Goal: Information Seeking & Learning: Compare options

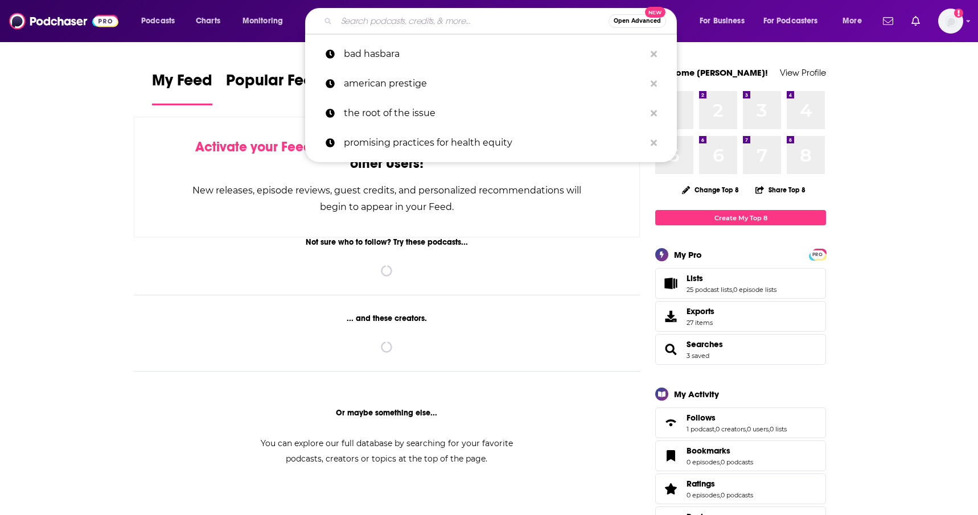
click at [519, 25] on input "Search podcasts, credits, & more..." at bounding box center [473, 21] width 272 height 18
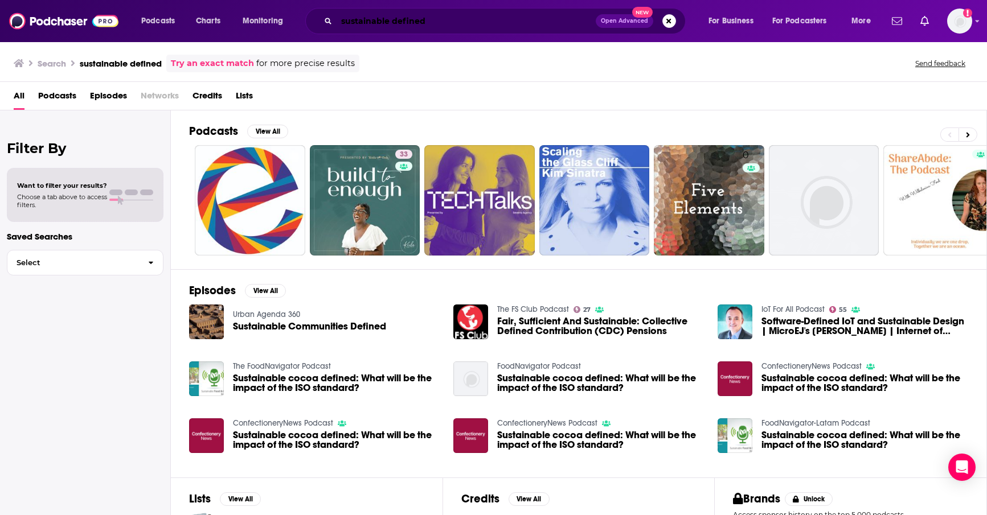
click at [374, 20] on input "sustainable defined" at bounding box center [466, 21] width 259 height 18
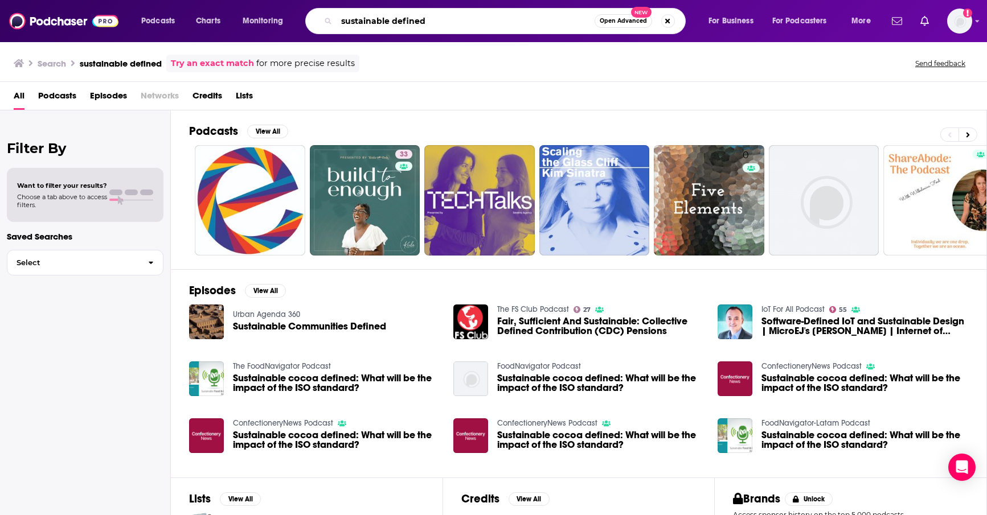
click at [374, 20] on input "sustainable defined" at bounding box center [466, 21] width 258 height 18
type input "sustainability defined"
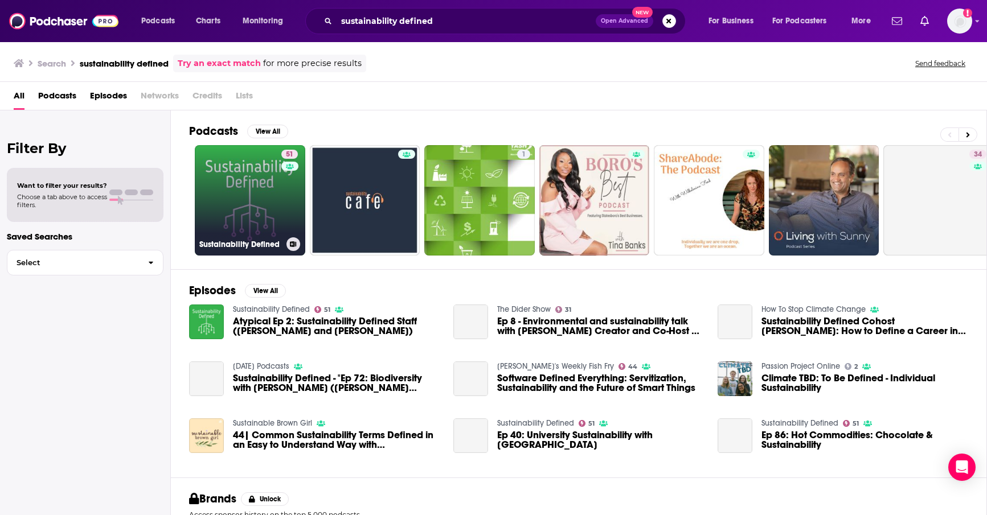
click at [260, 221] on link "51 Sustainability Defined" at bounding box center [250, 200] width 110 height 110
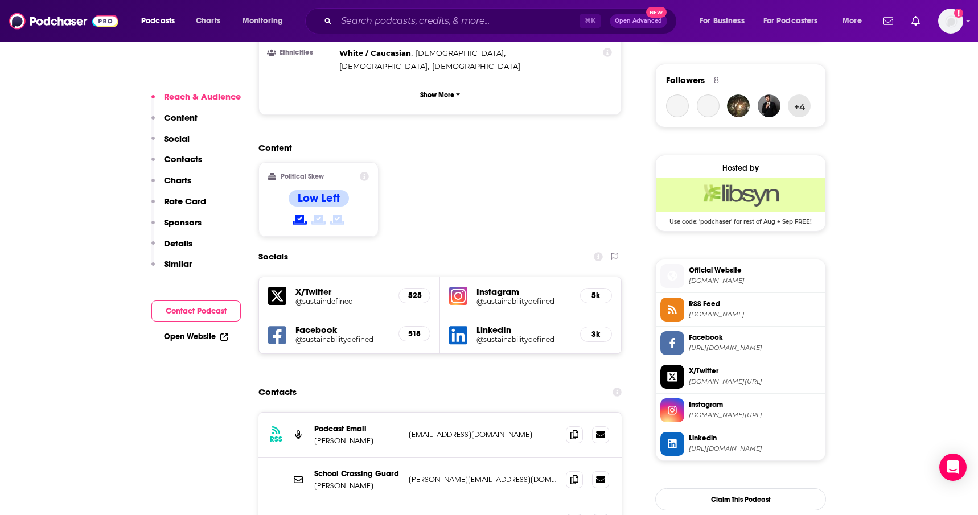
scroll to position [852, 0]
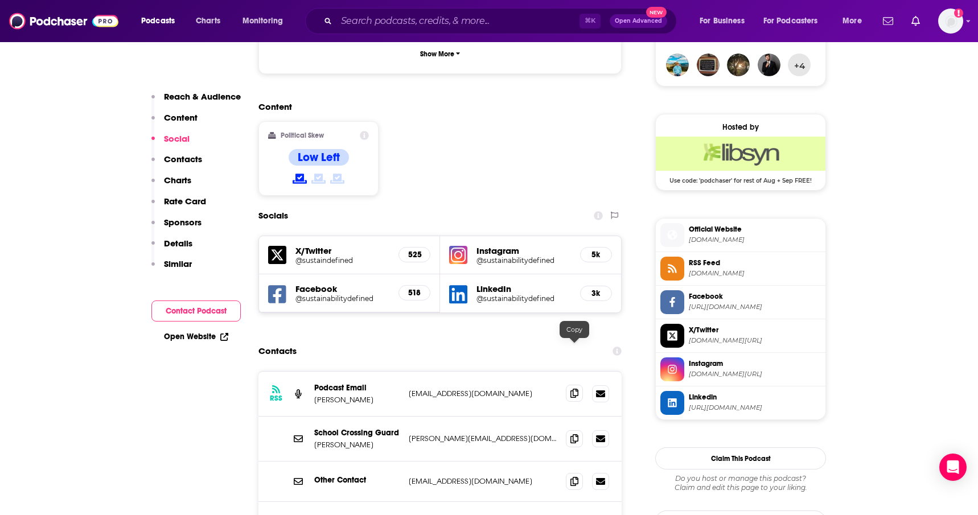
click at [580, 385] on span at bounding box center [574, 393] width 17 height 17
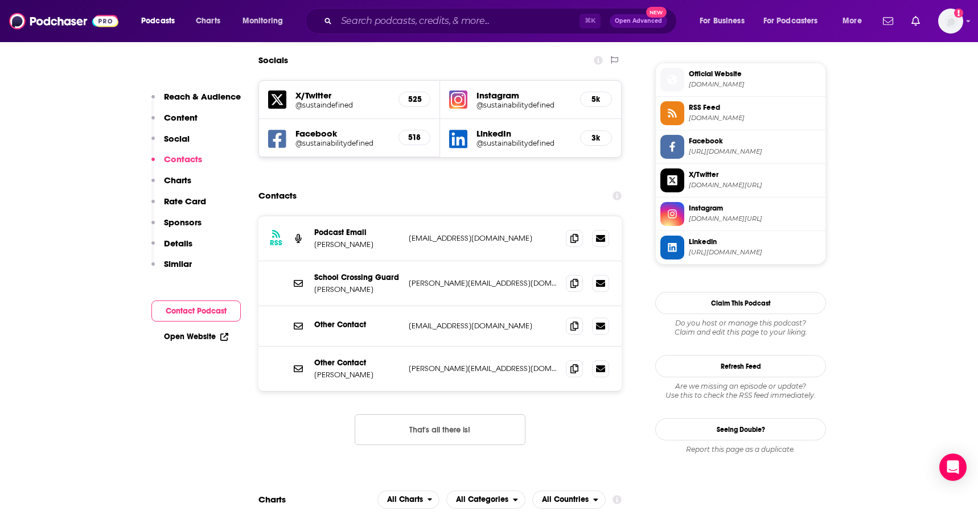
scroll to position [1011, 0]
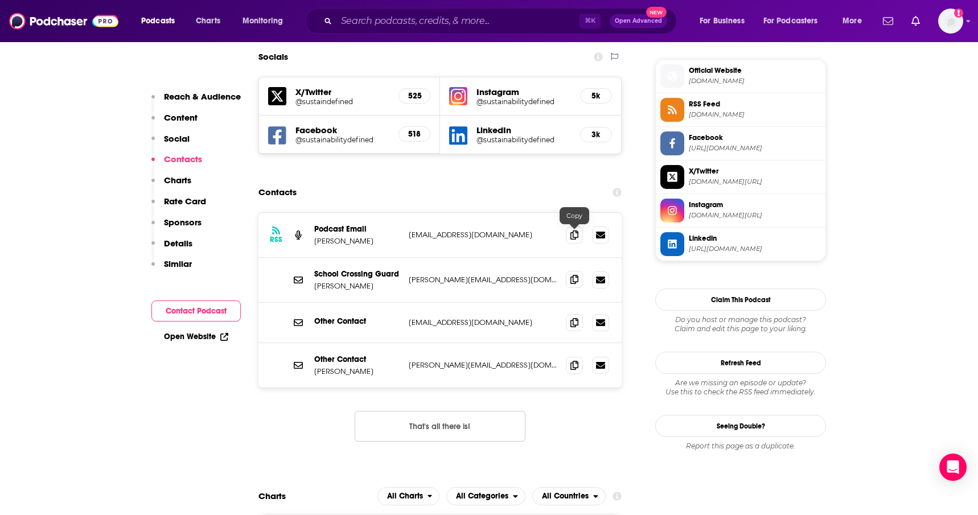
click at [572, 275] on icon at bounding box center [575, 279] width 8 height 9
click at [573, 318] on icon at bounding box center [575, 322] width 8 height 9
click at [576, 356] on span at bounding box center [574, 364] width 17 height 17
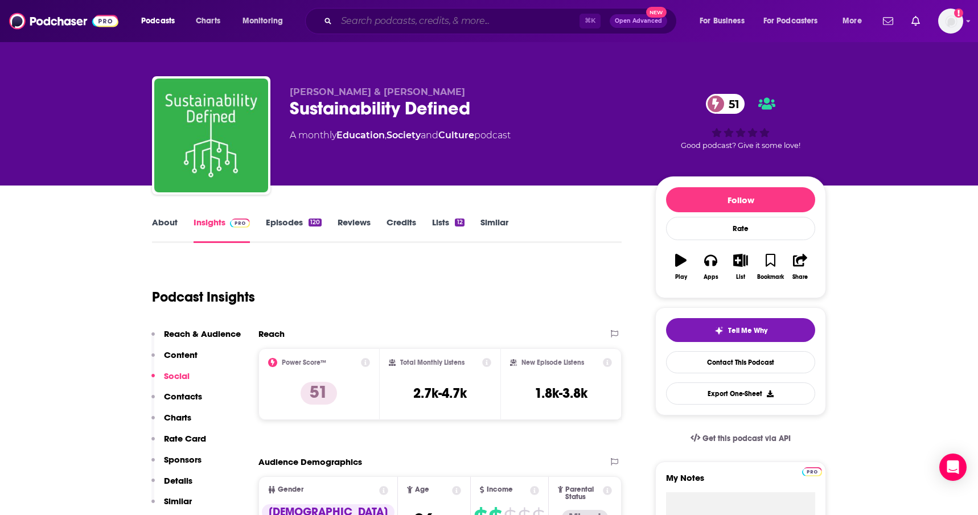
click at [427, 15] on input "Search podcasts, credits, & more..." at bounding box center [458, 21] width 243 height 18
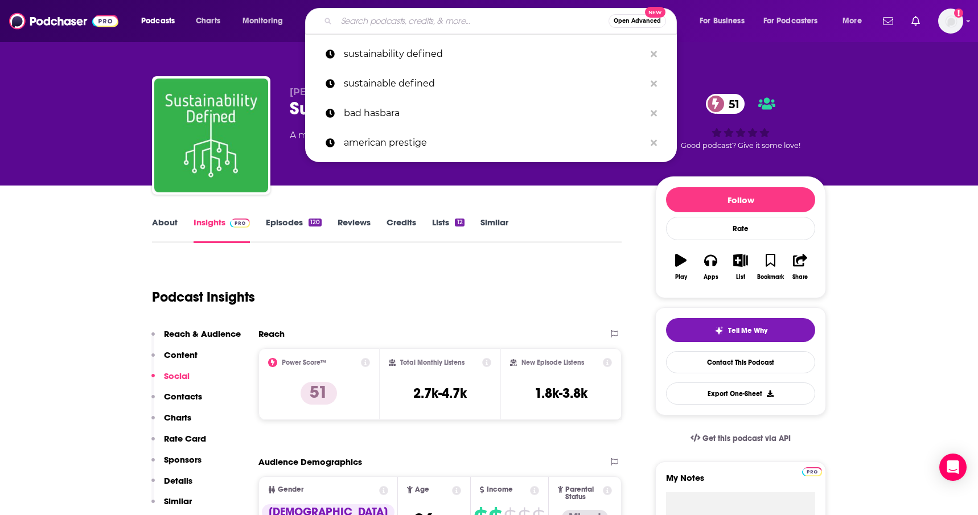
paste input "A Sustainable Mind"
type input "A Sustainable Mind"
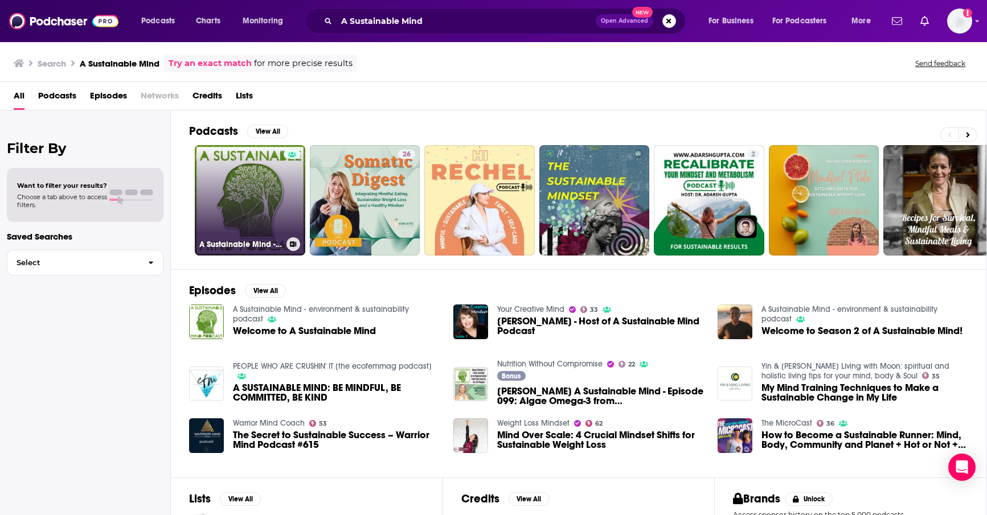
click at [284, 173] on div at bounding box center [292, 194] width 17 height 88
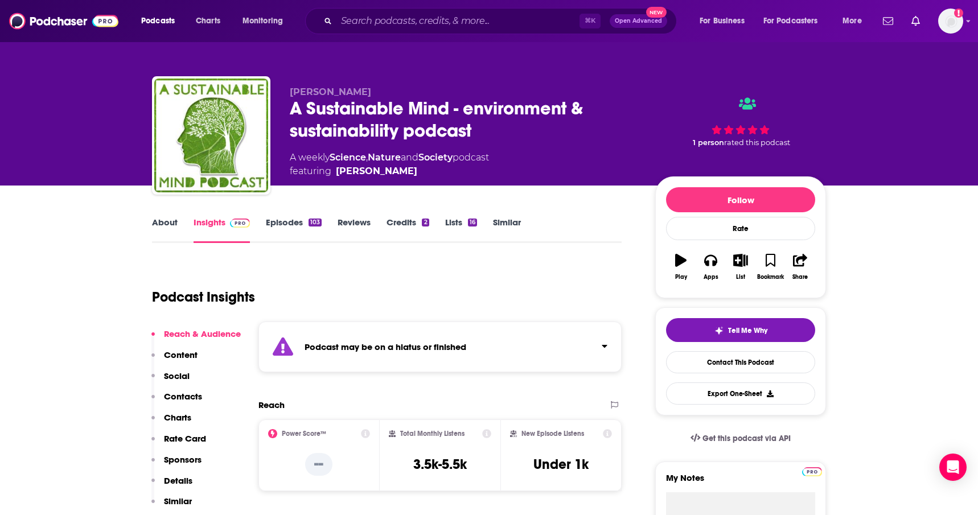
click at [290, 224] on link "Episodes 103" at bounding box center [294, 230] width 56 height 26
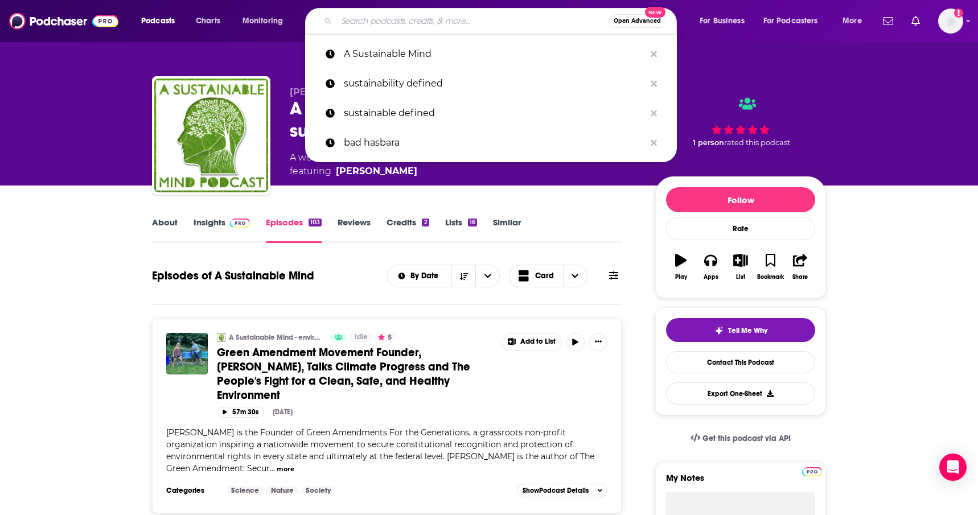
click at [433, 22] on input "Search podcasts, credits, & more..." at bounding box center [473, 21] width 272 height 18
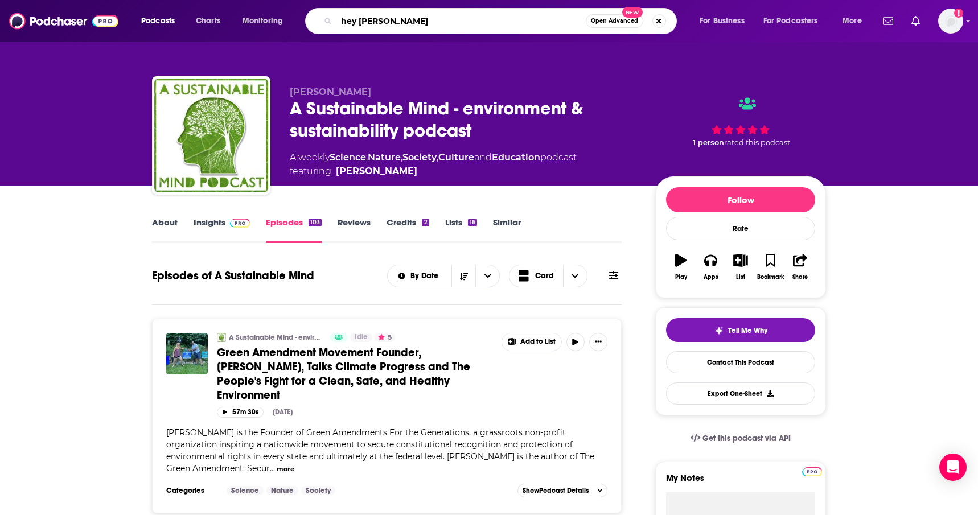
type input "hey change"
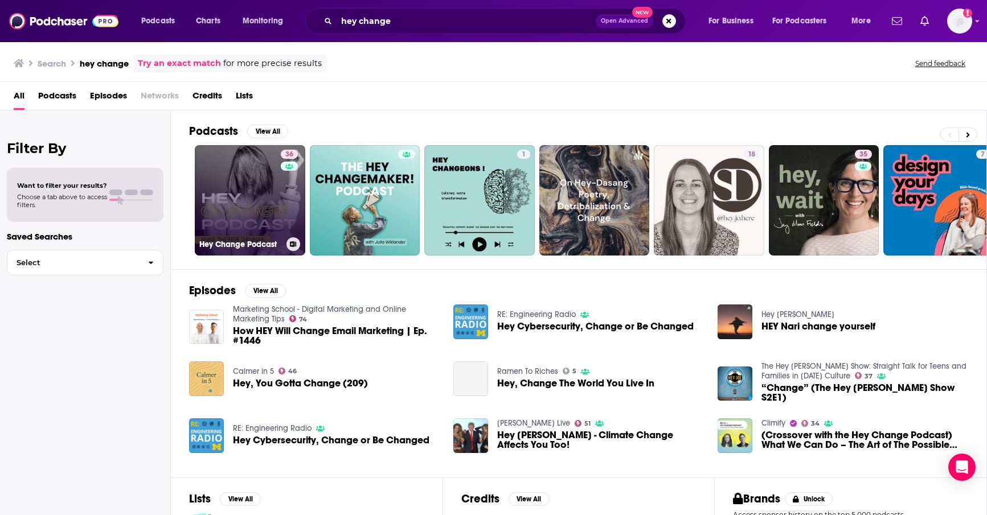
click at [272, 203] on link "36 Hey Change Podcast" at bounding box center [250, 200] width 110 height 110
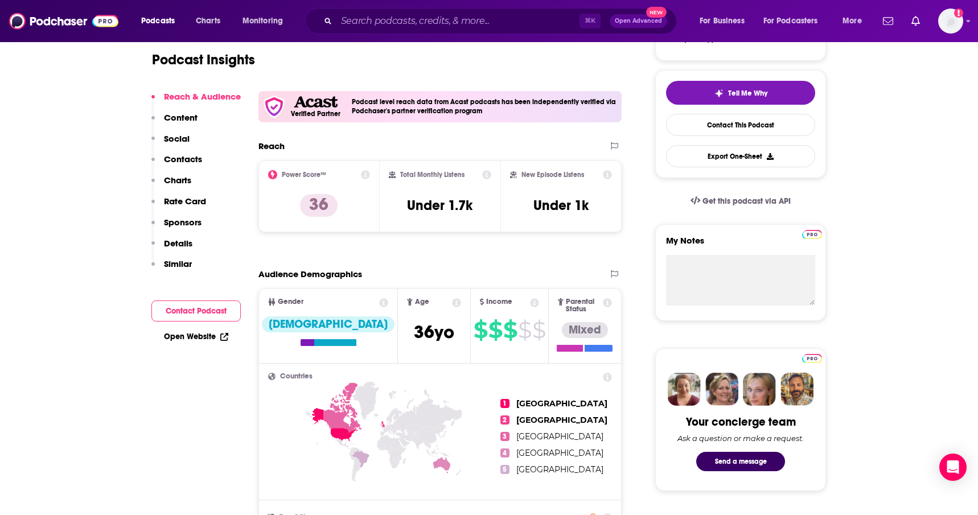
scroll to position [124, 0]
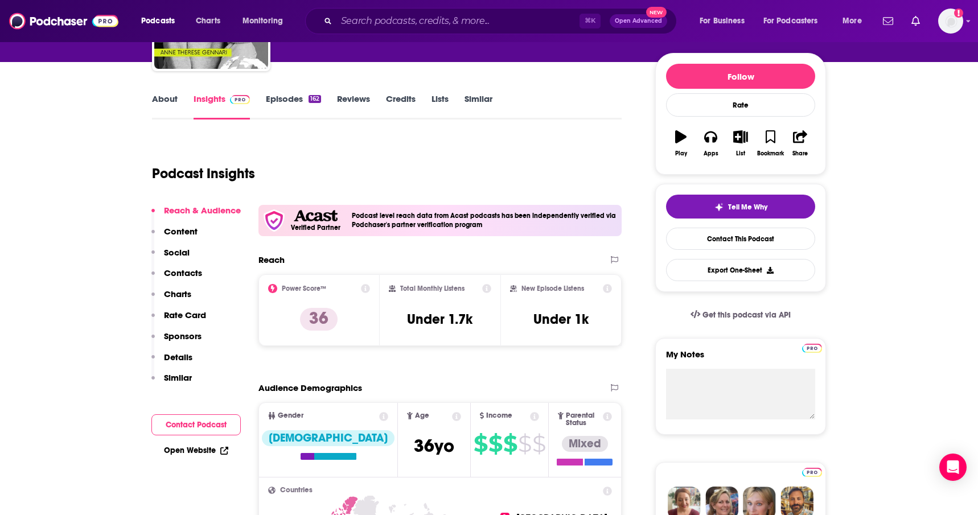
click at [211, 103] on link "Insights" at bounding box center [222, 106] width 56 height 26
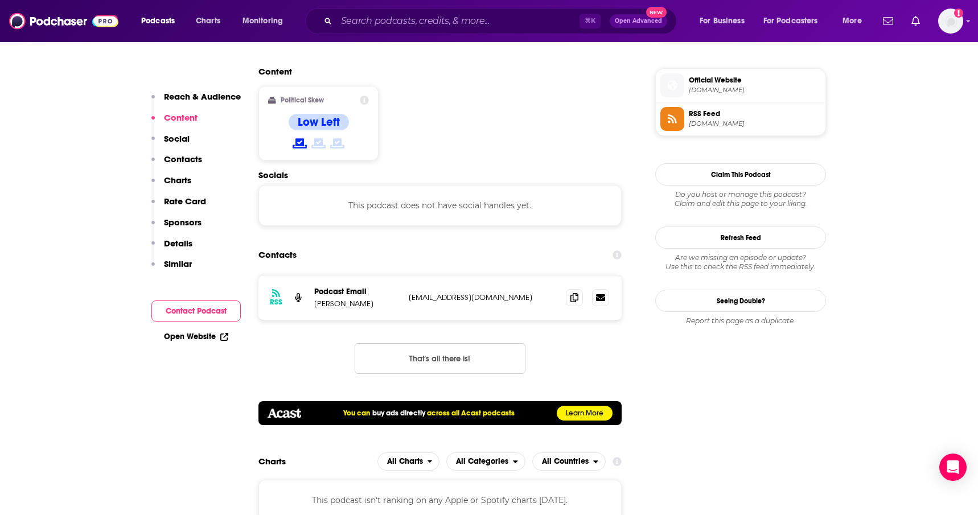
scroll to position [1015, 0]
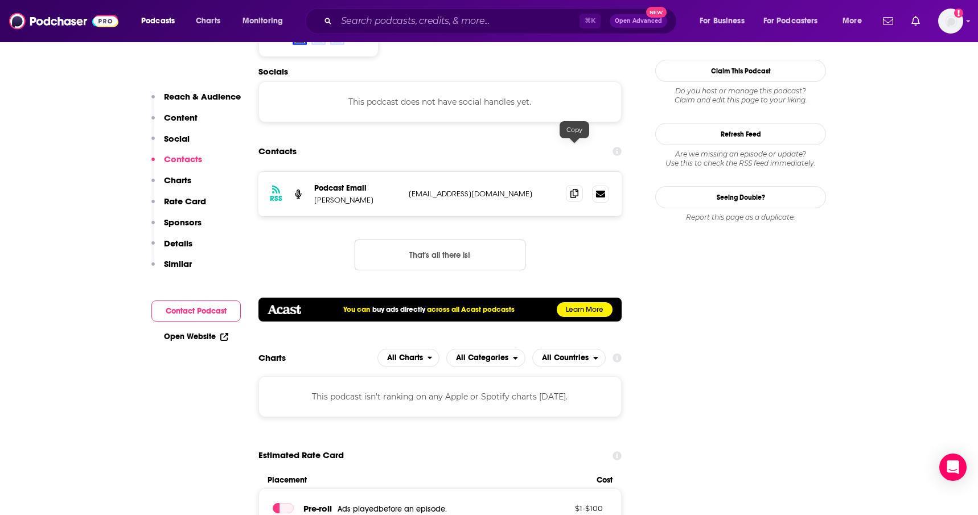
click at [582, 185] on span at bounding box center [574, 193] width 17 height 17
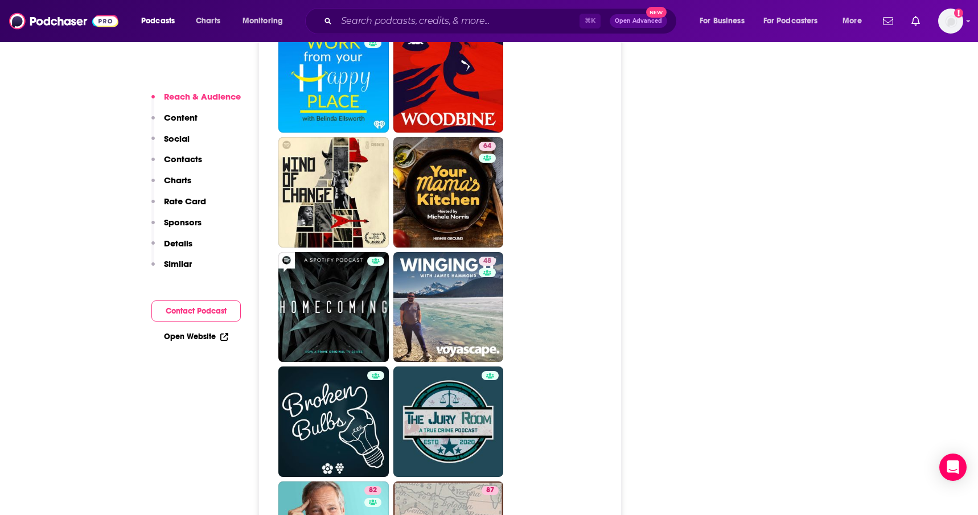
scroll to position [3851, 0]
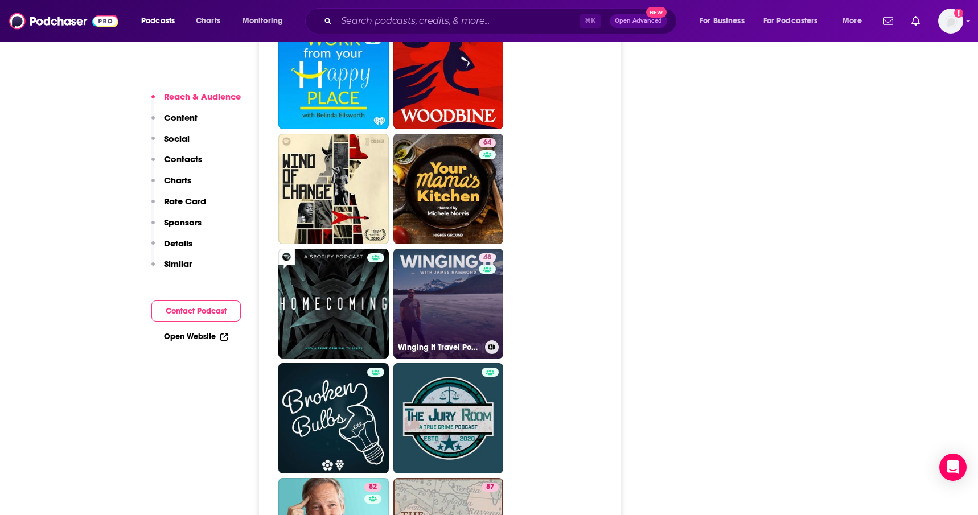
click at [453, 296] on link "48 Winging It Travel Podcast" at bounding box center [448, 304] width 110 height 110
type input "[URL][DOMAIN_NAME]"
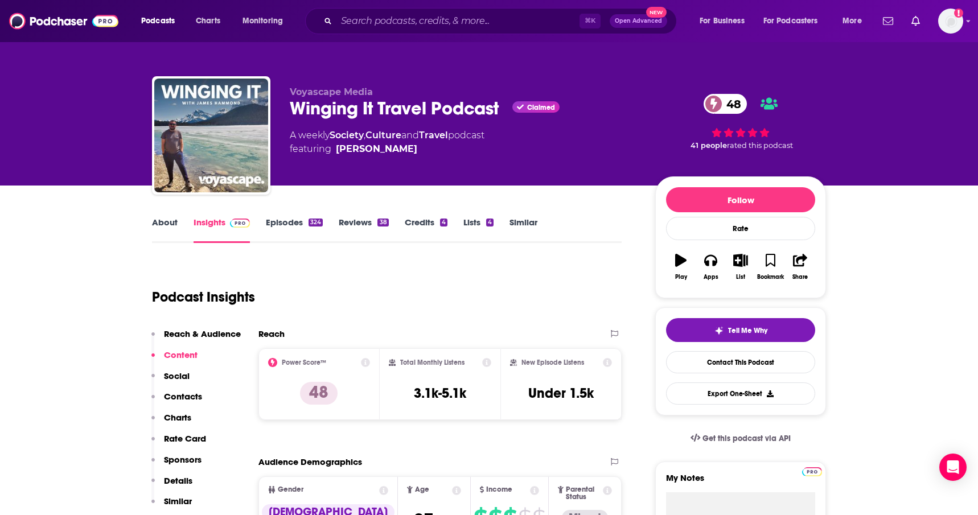
click at [296, 224] on link "Episodes 324" at bounding box center [294, 230] width 57 height 26
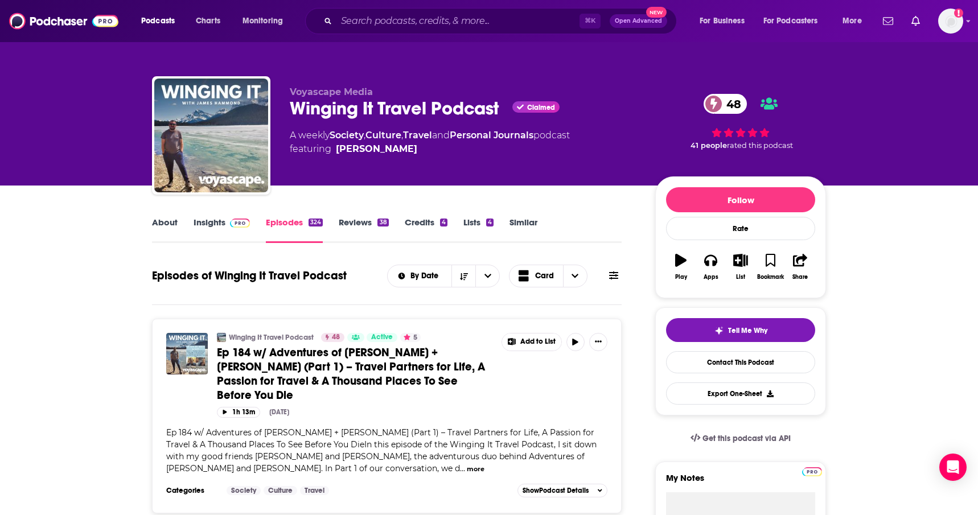
click at [207, 224] on link "Insights" at bounding box center [222, 230] width 56 height 26
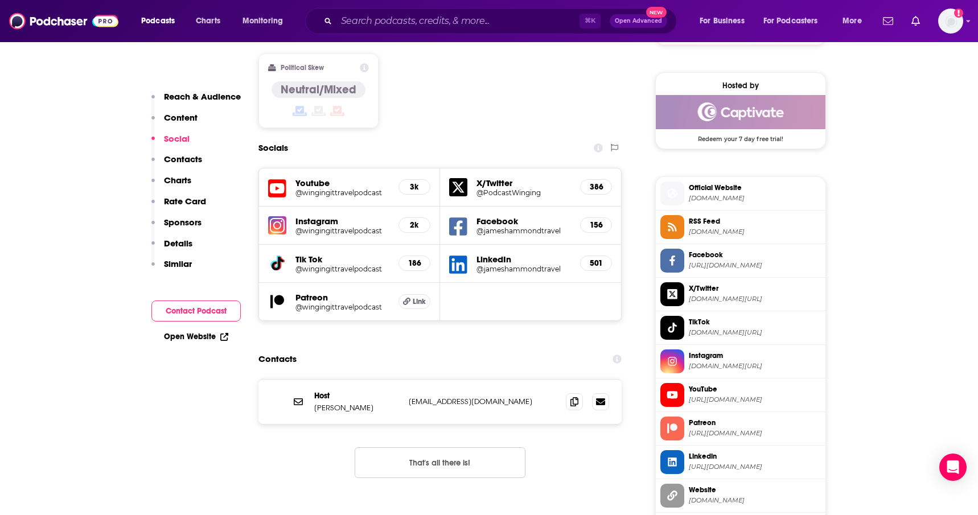
scroll to position [897, 0]
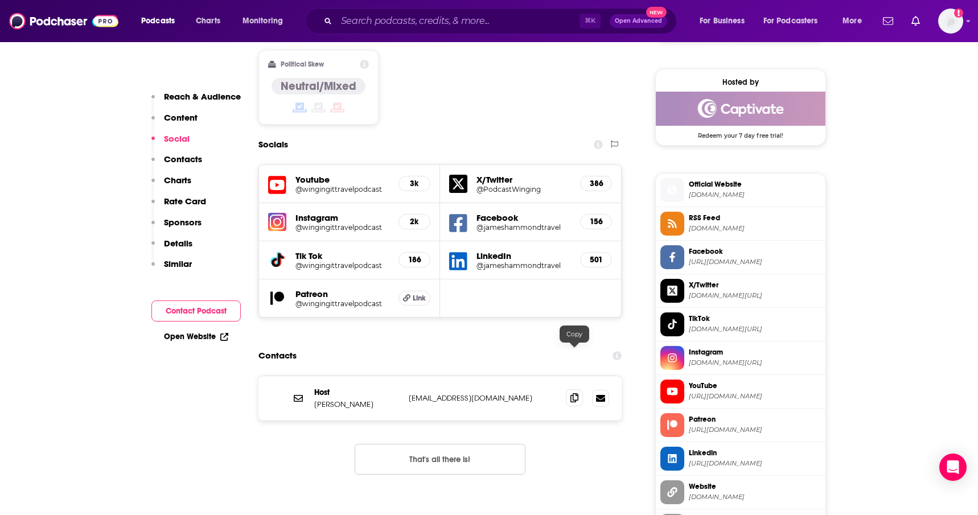
click at [571, 393] on icon at bounding box center [575, 397] width 8 height 9
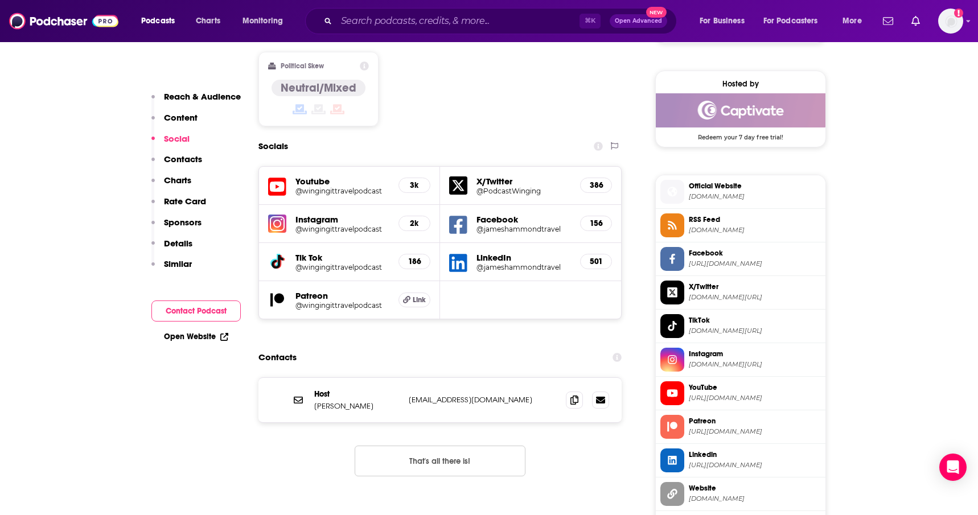
scroll to position [0, 0]
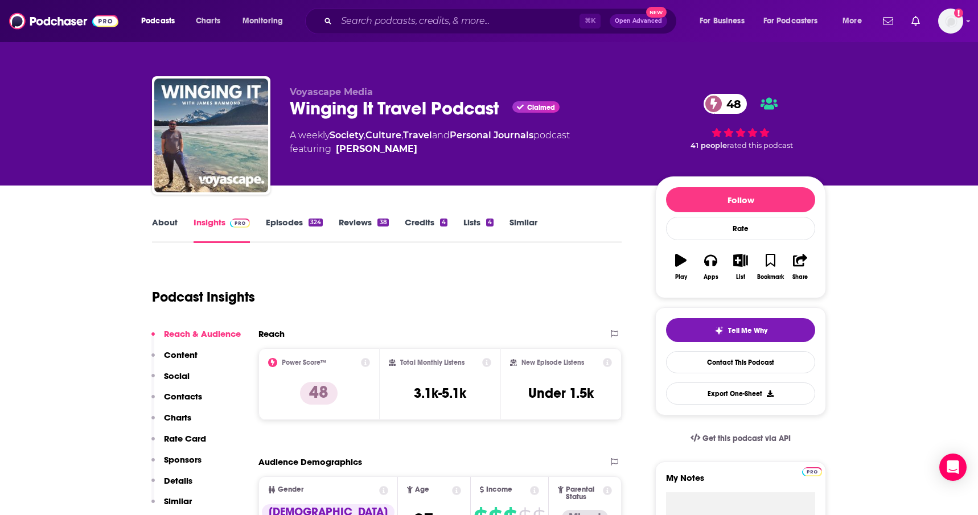
click at [528, 228] on link "Similar" at bounding box center [524, 230] width 28 height 26
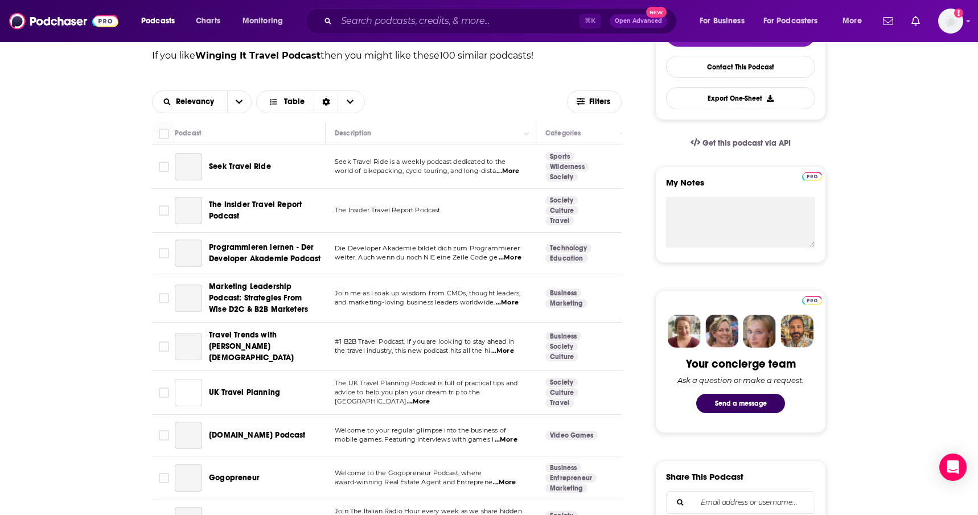
scroll to position [313, 0]
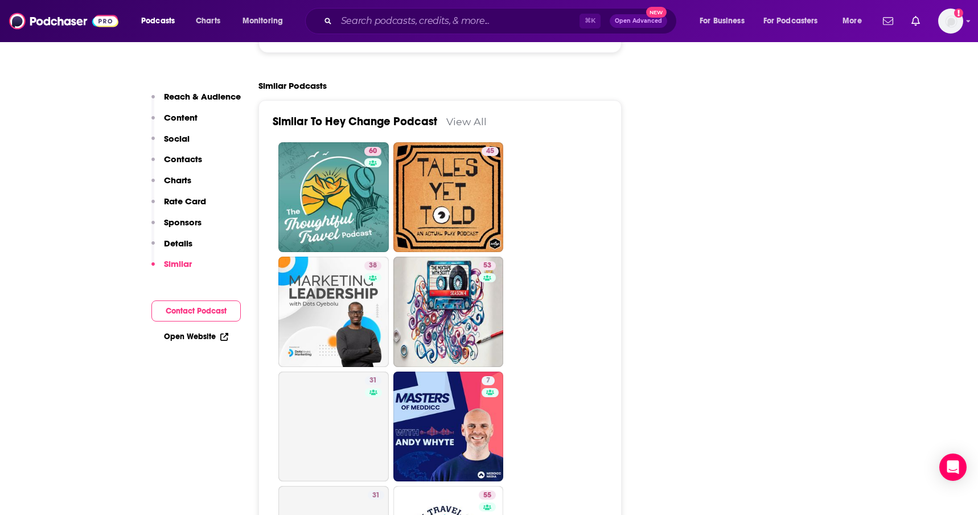
scroll to position [2097, 0]
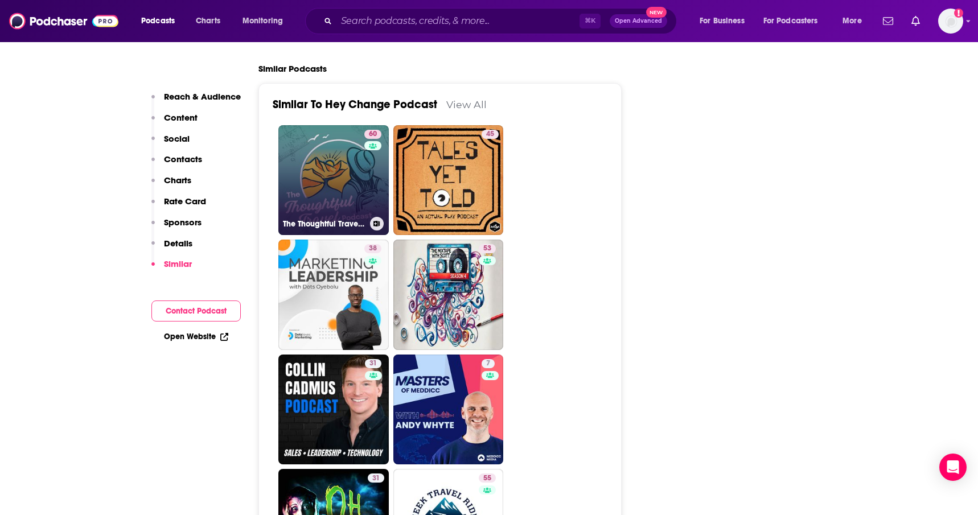
click at [346, 185] on link "60 The Thoughtful Travel Podcast" at bounding box center [333, 180] width 110 height 110
type input "[URL][DOMAIN_NAME]"
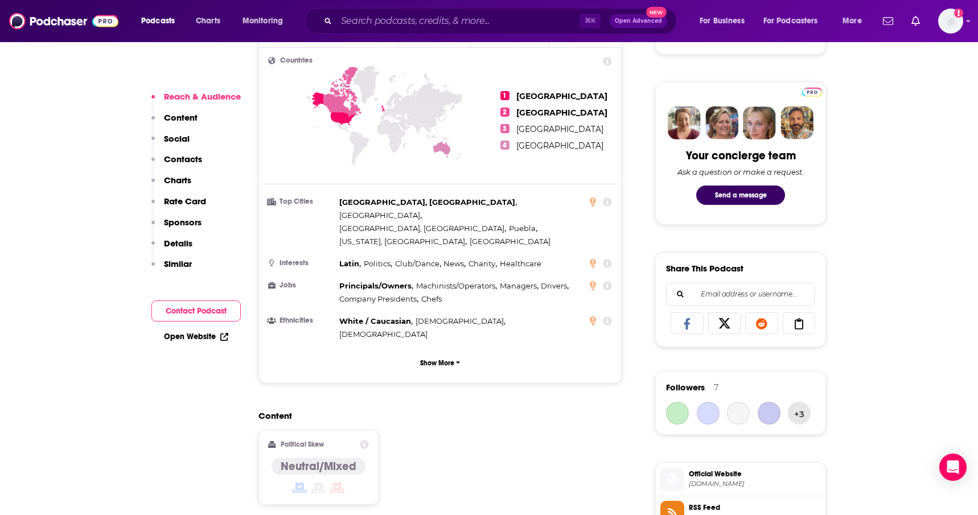
scroll to position [672, 0]
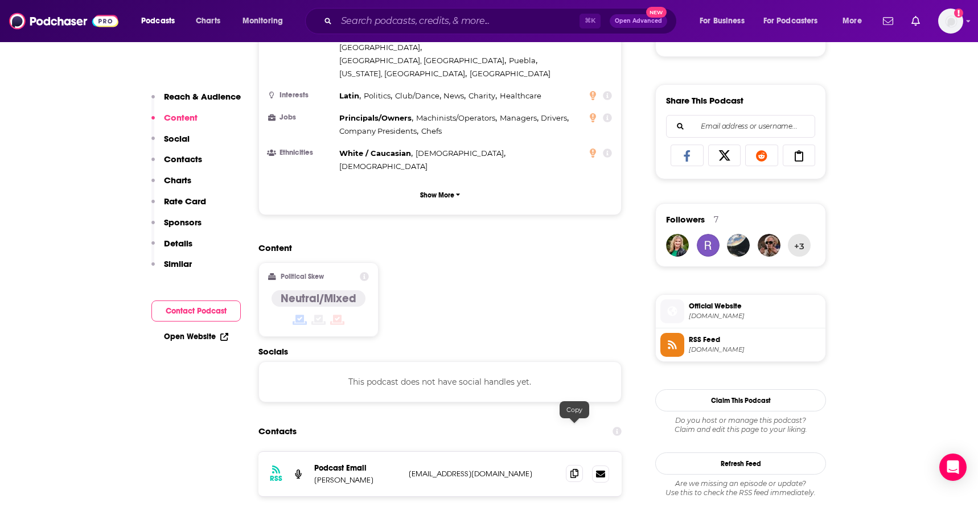
click at [571, 469] on icon at bounding box center [575, 473] width 8 height 9
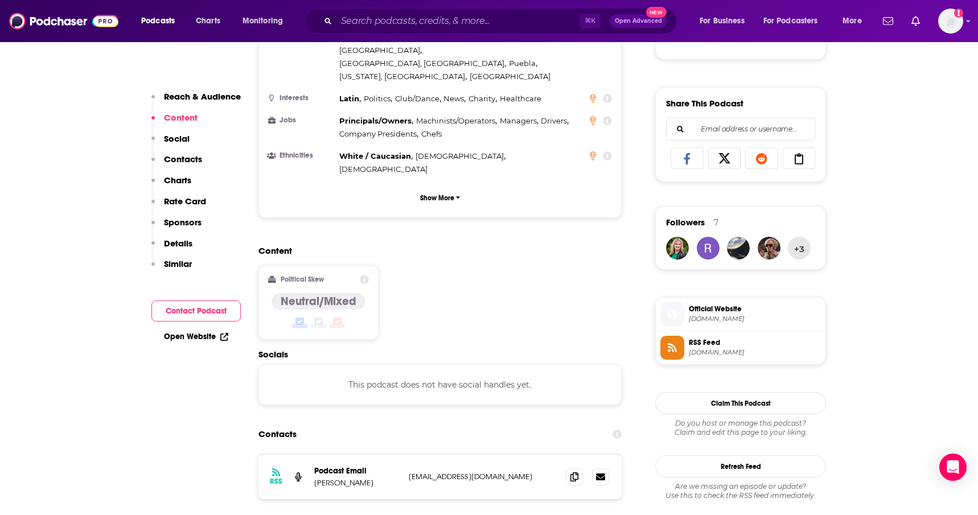
scroll to position [0, 0]
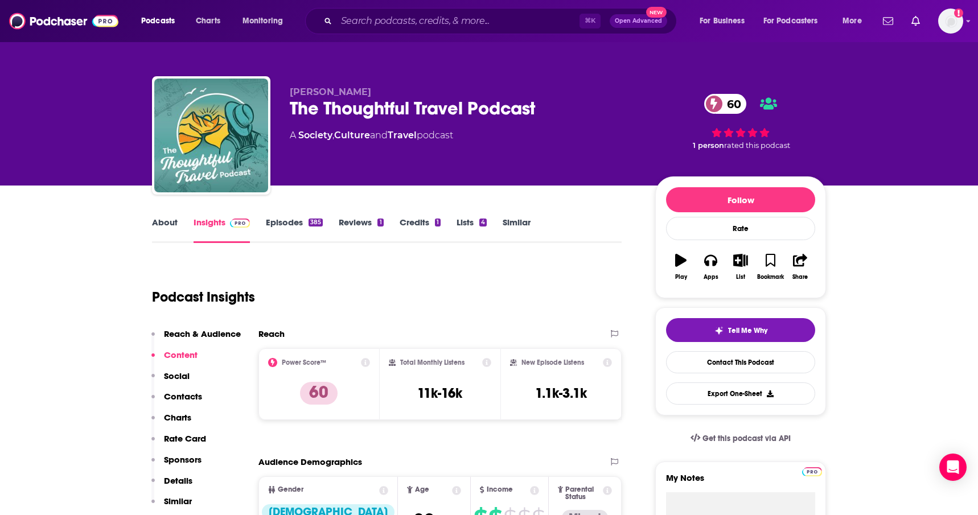
click at [280, 220] on link "Episodes 385" at bounding box center [294, 230] width 57 height 26
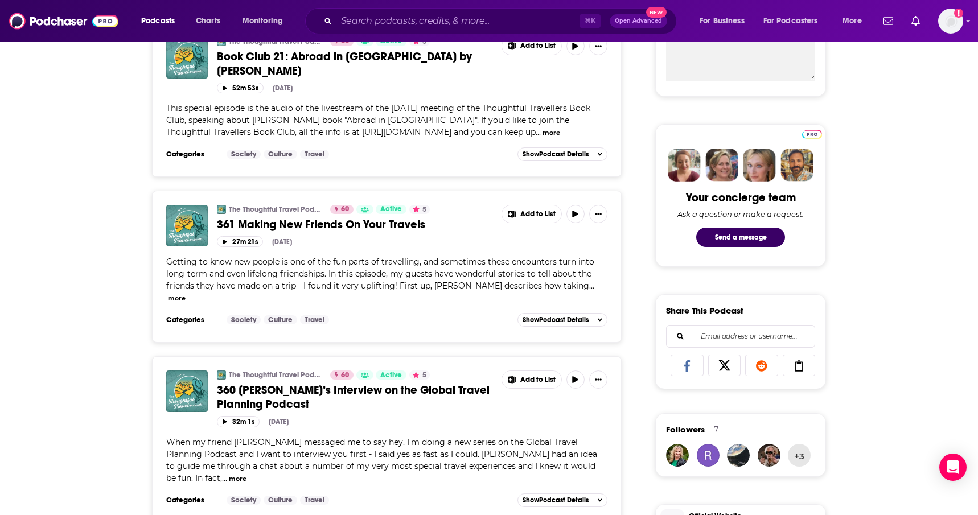
scroll to position [459, 0]
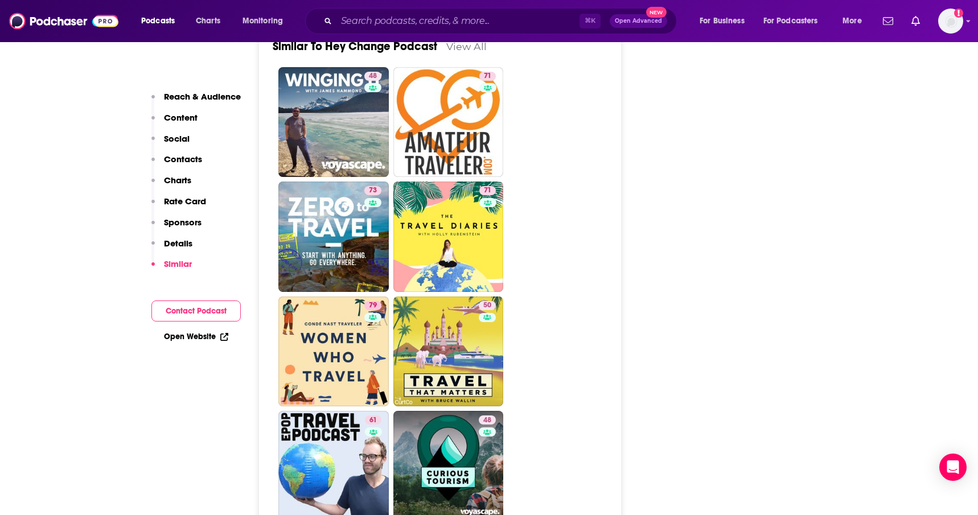
scroll to position [2176, 0]
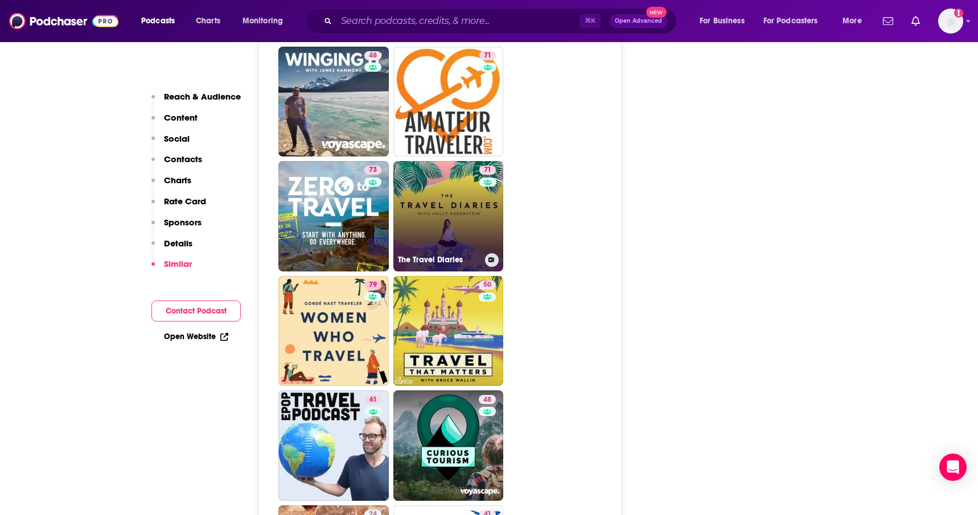
click at [475, 218] on link "71 The Travel Diaries" at bounding box center [448, 216] width 110 height 110
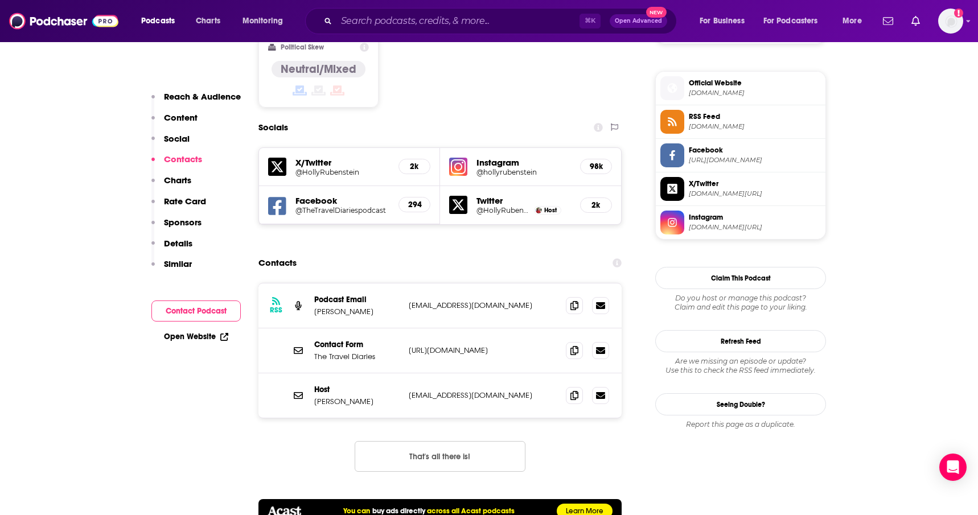
scroll to position [988, 0]
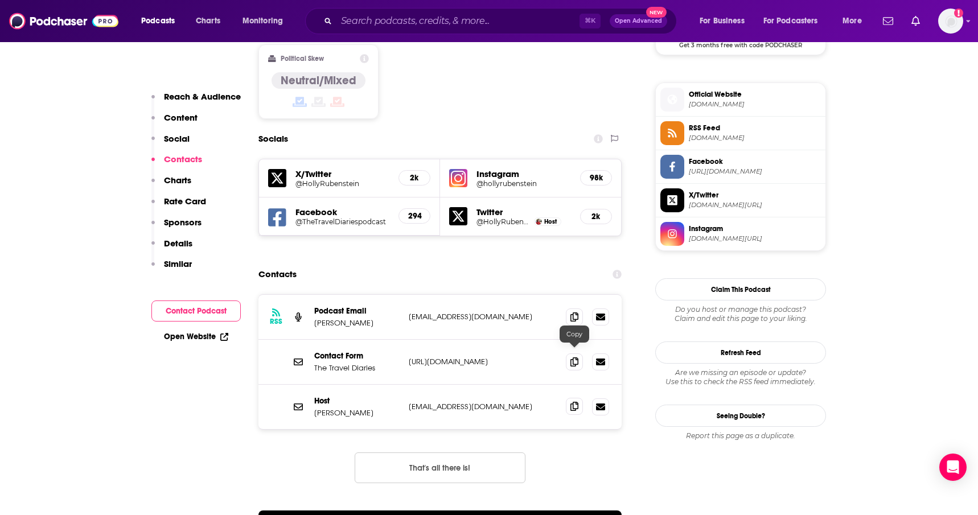
click at [577, 402] on icon at bounding box center [575, 406] width 8 height 9
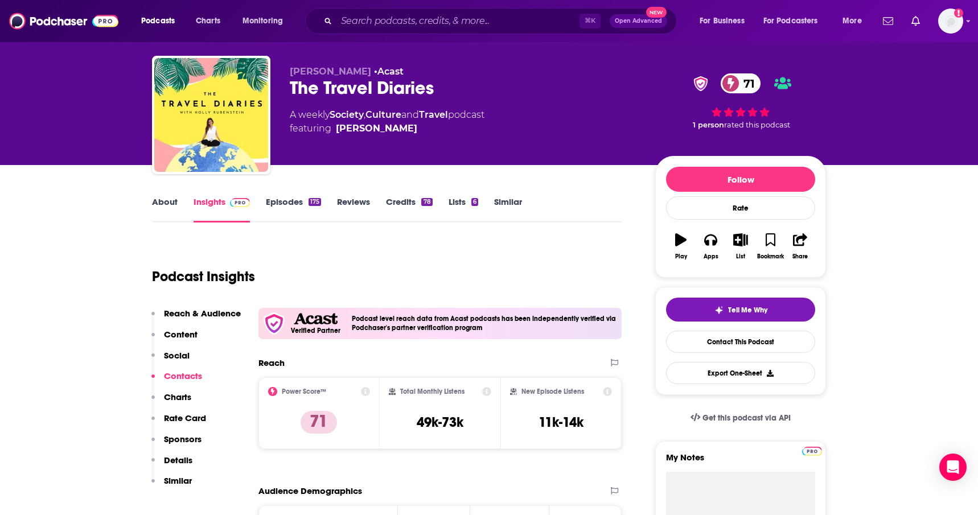
scroll to position [0, 0]
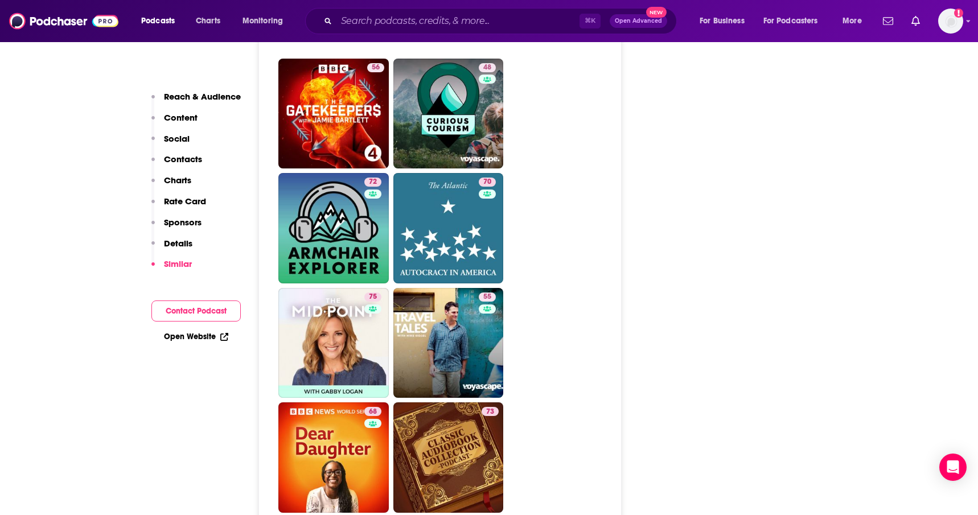
scroll to position [2964, 0]
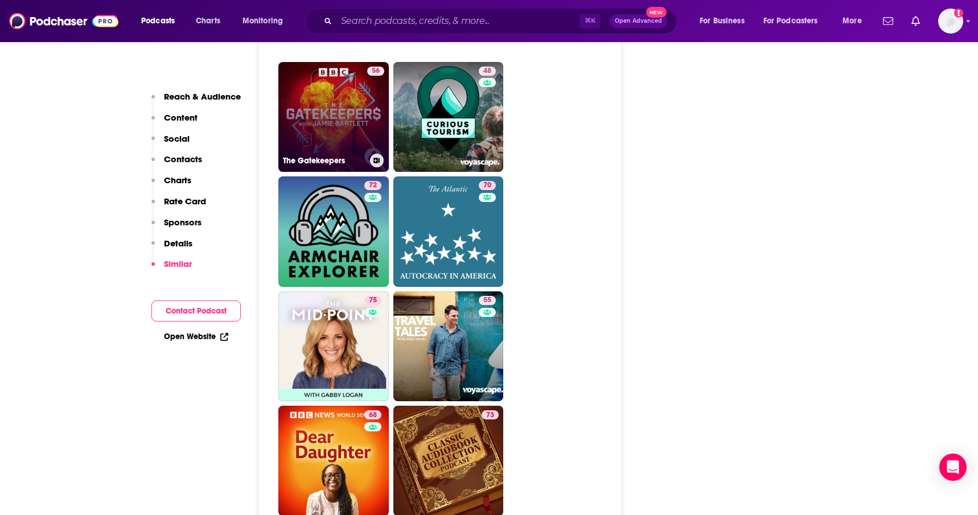
click at [357, 109] on link "56 The Gatekeepers" at bounding box center [333, 117] width 110 height 110
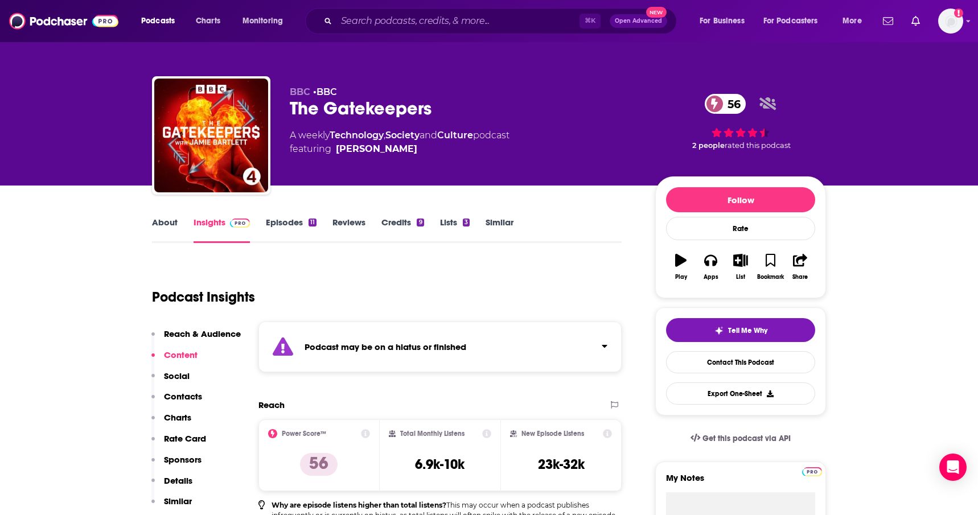
type input "[URL][DOMAIN_NAME]"
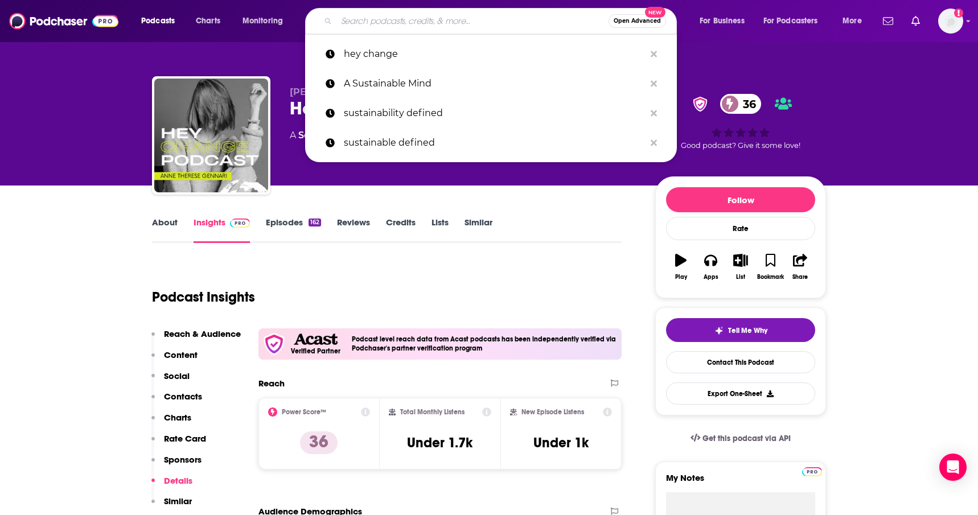
click at [518, 17] on input "Search podcasts, credits, & more..." at bounding box center [473, 21] width 272 height 18
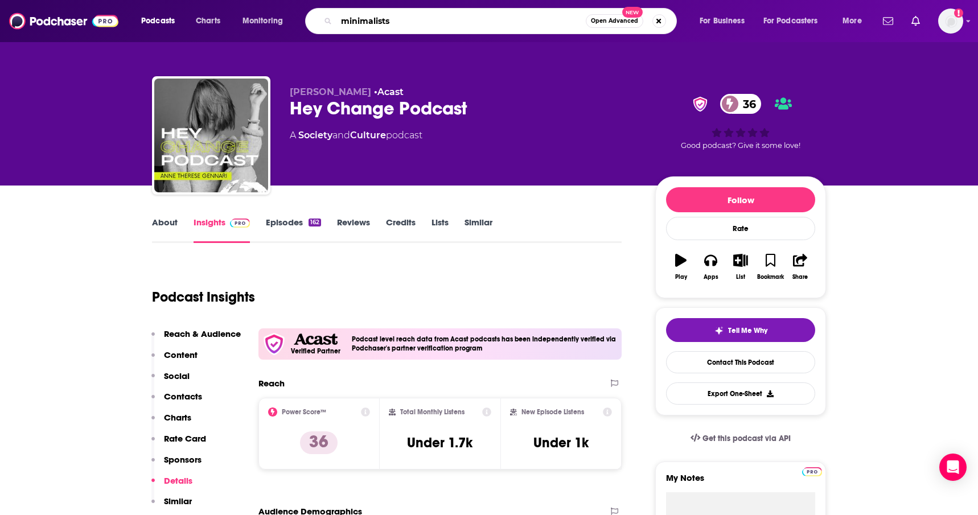
type input "minimalists"
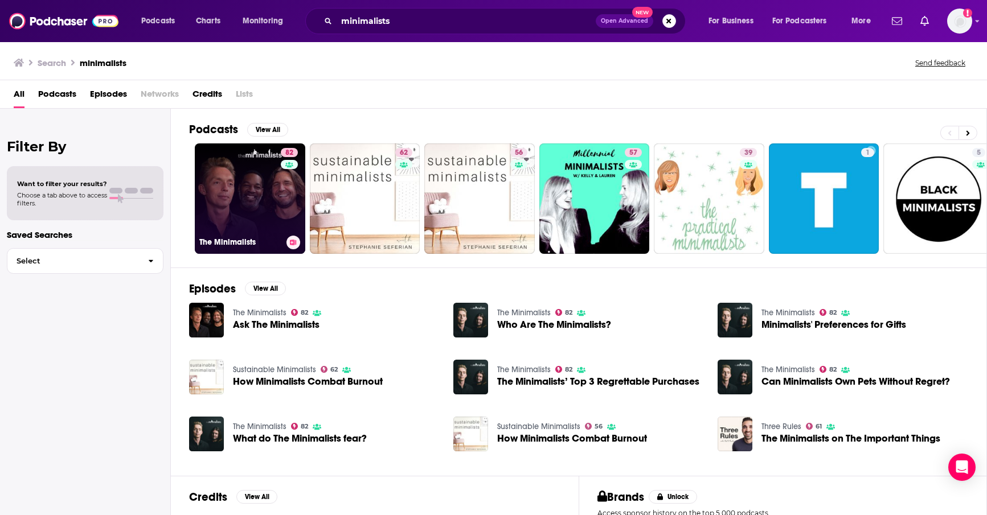
click at [250, 188] on link "82 The Minimalists" at bounding box center [250, 198] width 110 height 110
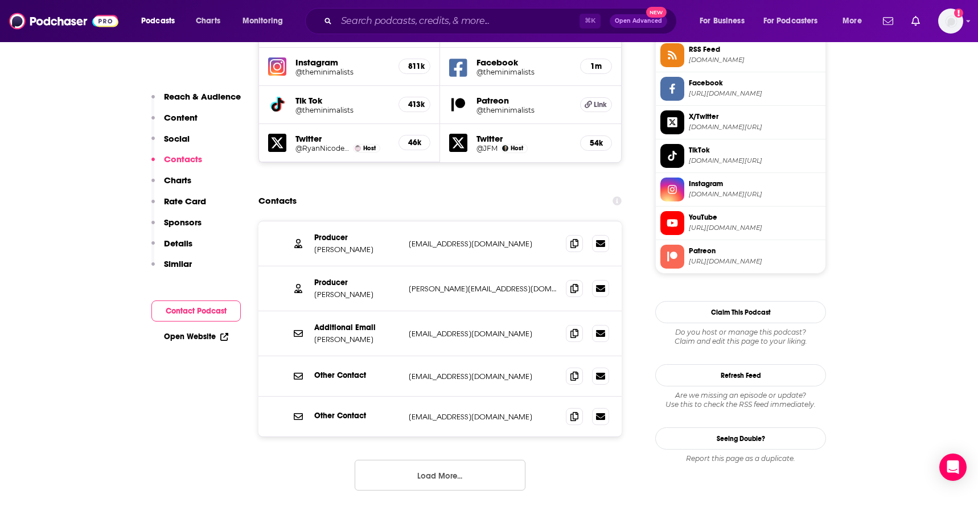
scroll to position [1077, 0]
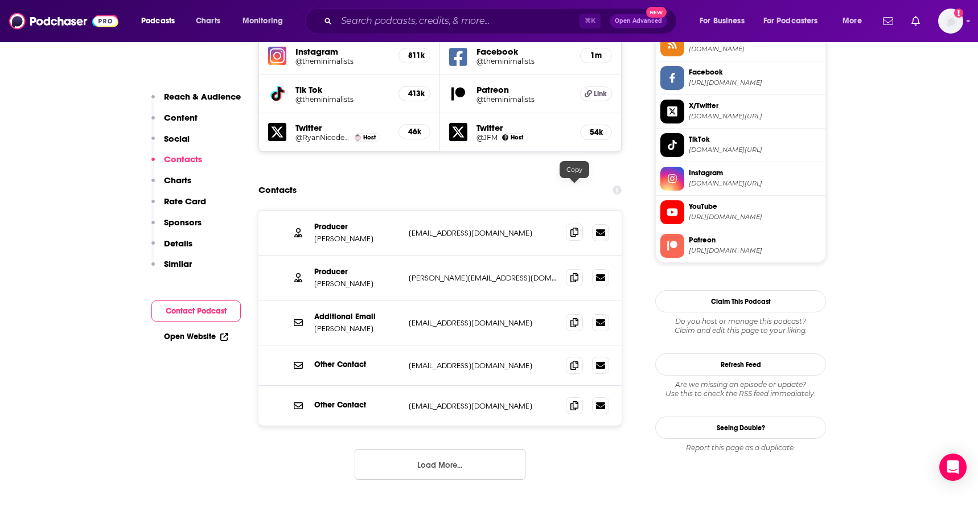
click at [573, 228] on icon at bounding box center [575, 232] width 8 height 9
click at [578, 269] on span at bounding box center [574, 277] width 17 height 17
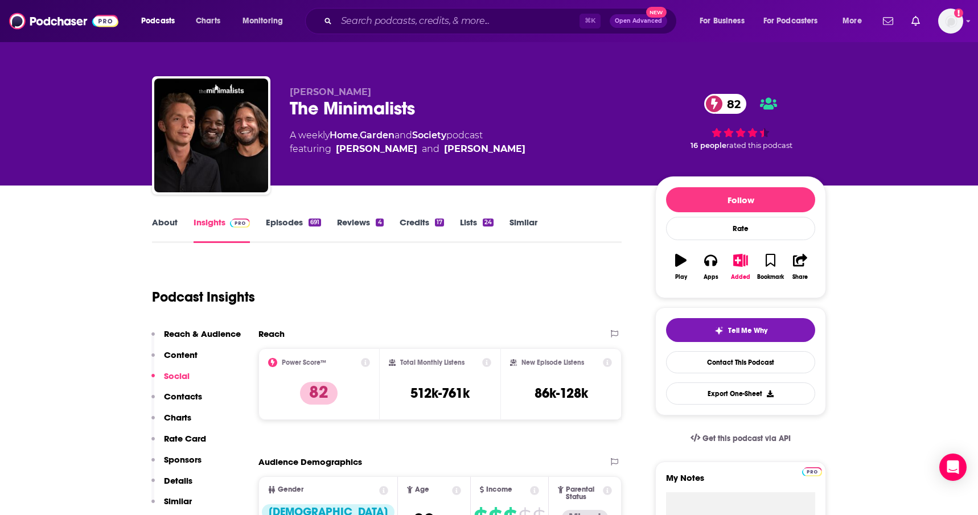
click at [533, 219] on link "Similar" at bounding box center [524, 230] width 28 height 26
click at [520, 222] on link "Similar" at bounding box center [524, 230] width 28 height 26
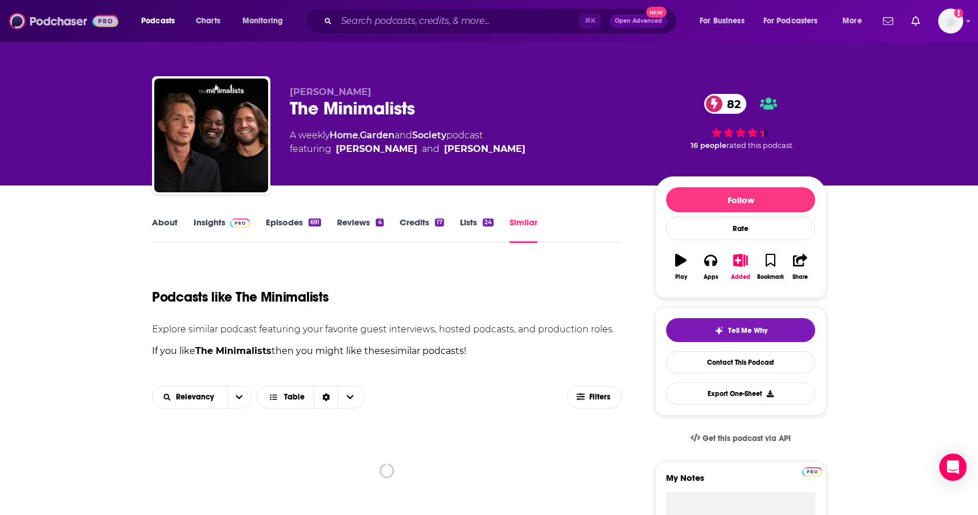
click at [48, 17] on img at bounding box center [63, 21] width 109 height 22
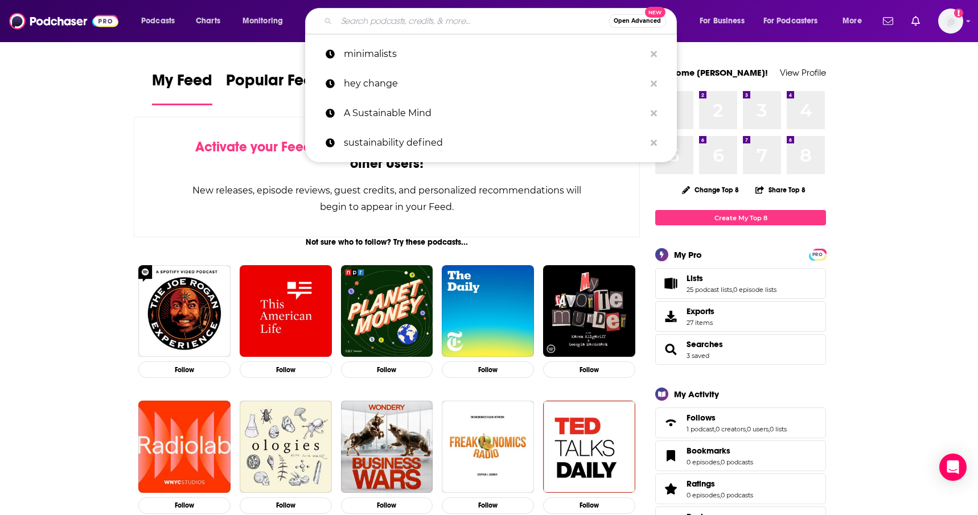
click at [448, 18] on input "Search podcasts, credits, & more..." at bounding box center [473, 21] width 272 height 18
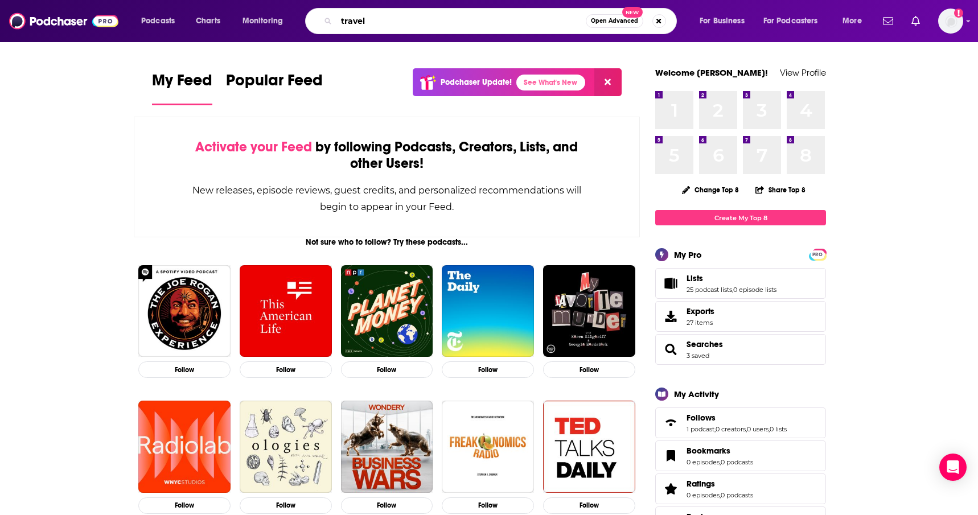
type input "travel"
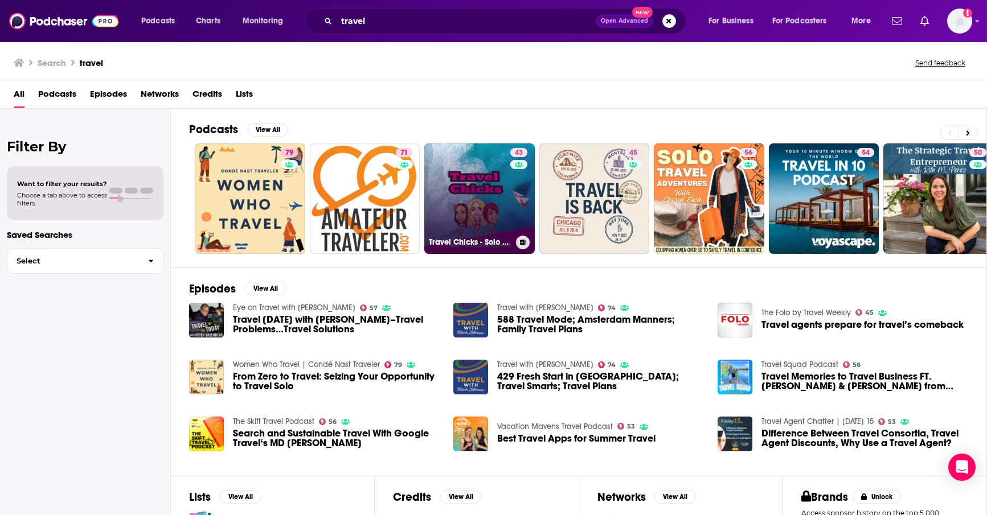
click at [483, 186] on link "43 Travel Chicks - Solo Group Travel, Travel & Tourism Updates" at bounding box center [479, 198] width 110 height 110
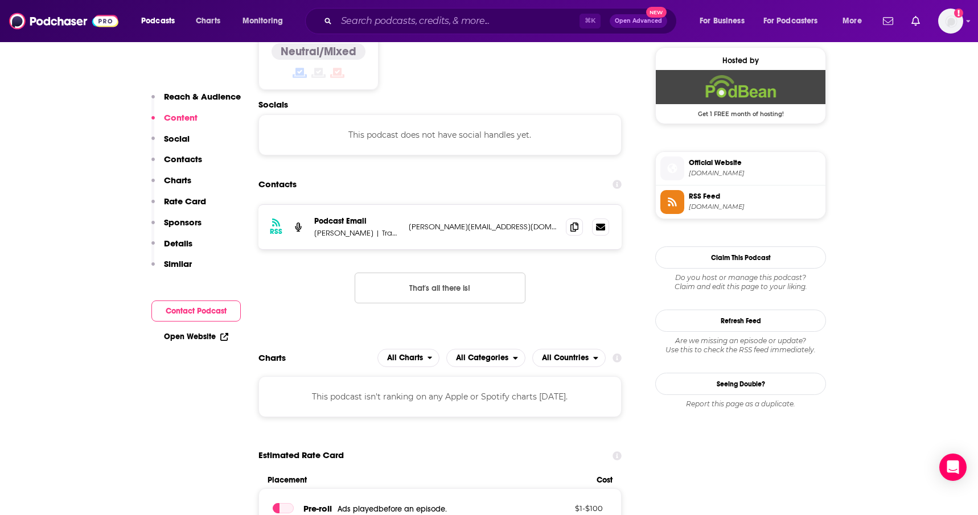
scroll to position [925, 0]
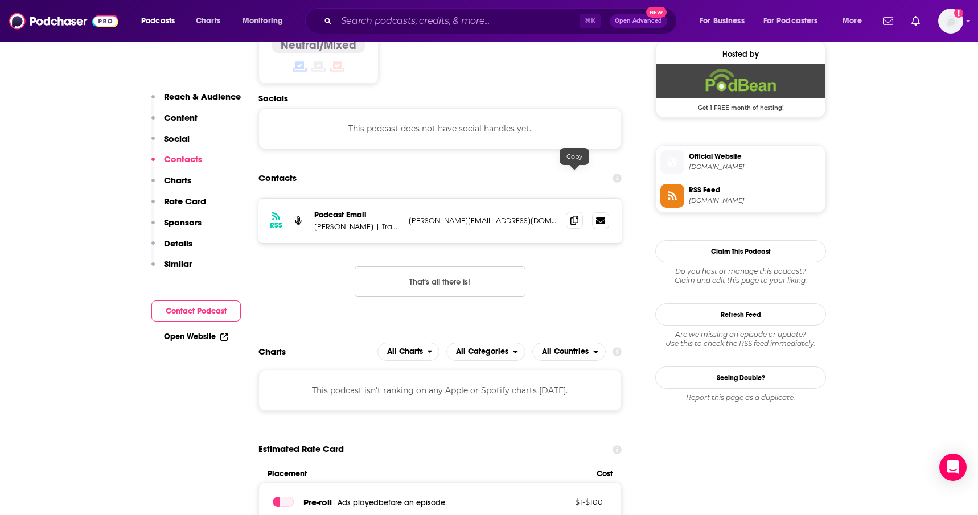
click at [572, 216] on icon at bounding box center [575, 220] width 8 height 9
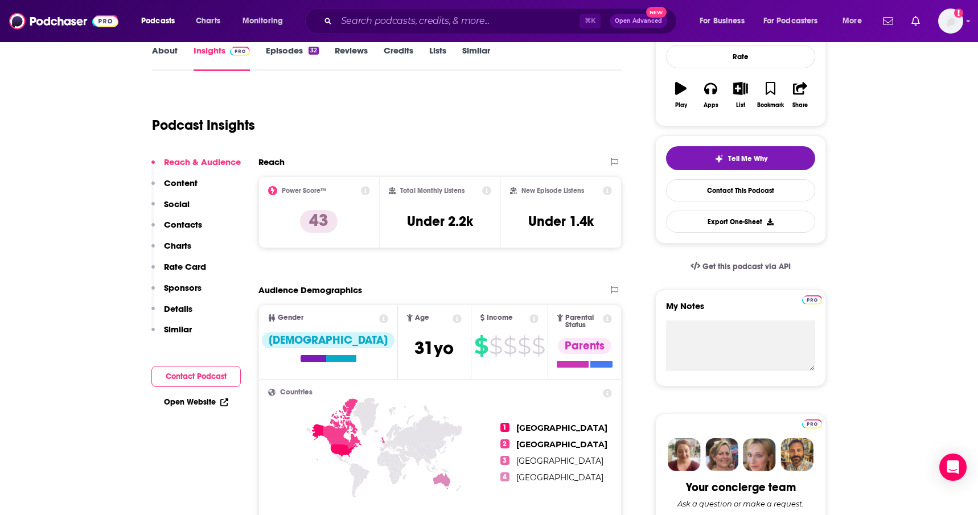
scroll to position [0, 0]
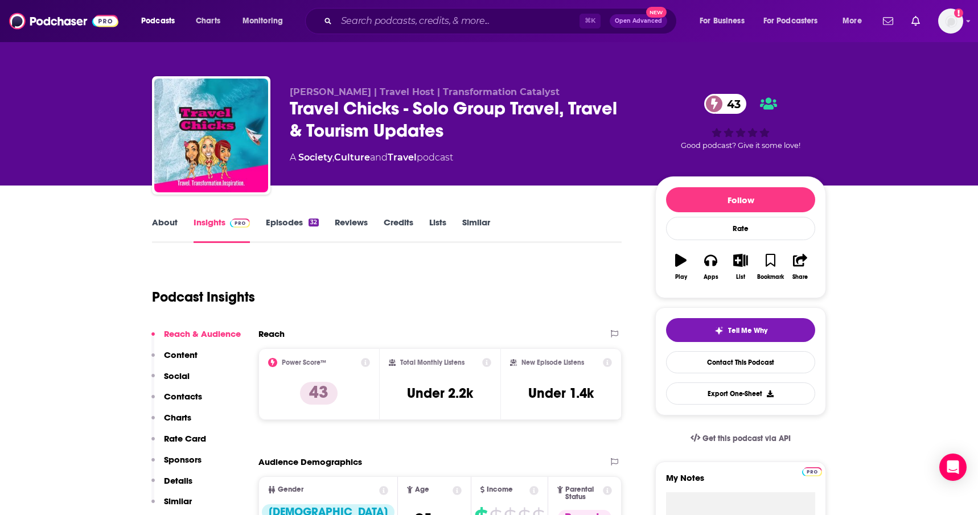
click at [282, 225] on link "Episodes 32" at bounding box center [292, 230] width 53 height 26
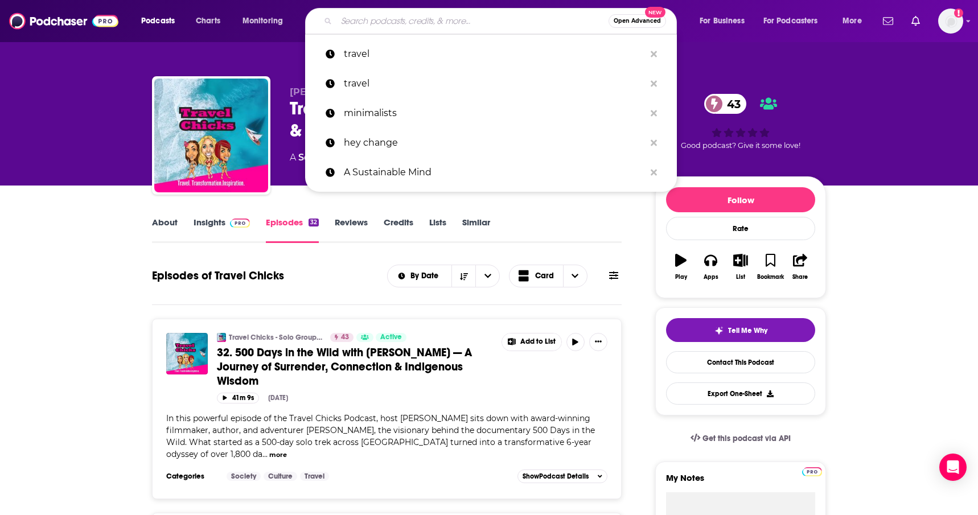
click at [474, 20] on input "Search podcasts, credits, & more..." at bounding box center [473, 21] width 272 height 18
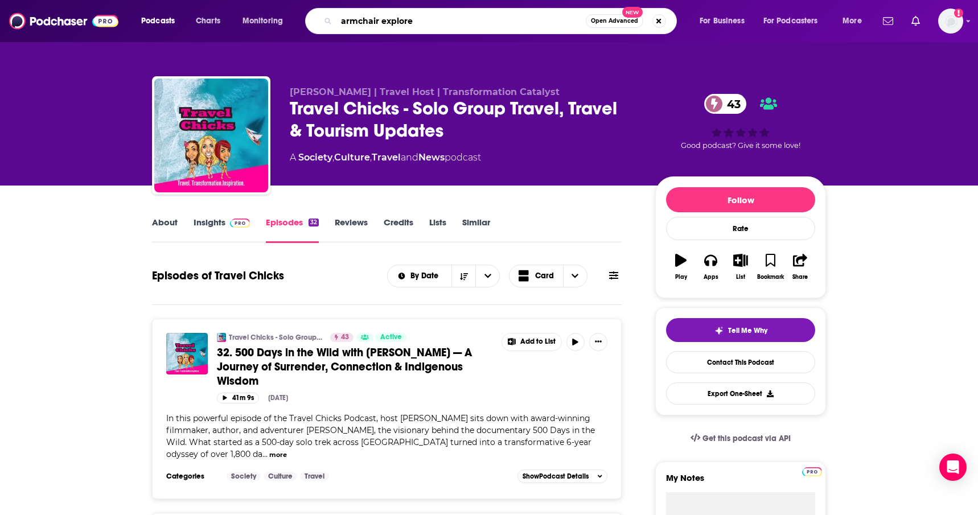
type input "armchair explorer"
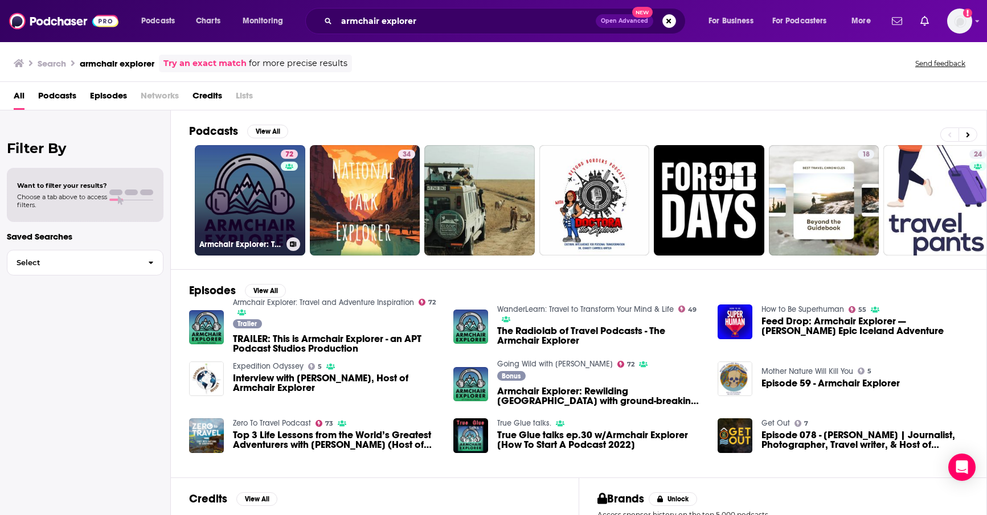
click at [252, 191] on link "72 Armchair Explorer: Travel and Adventure Inspiration" at bounding box center [250, 200] width 110 height 110
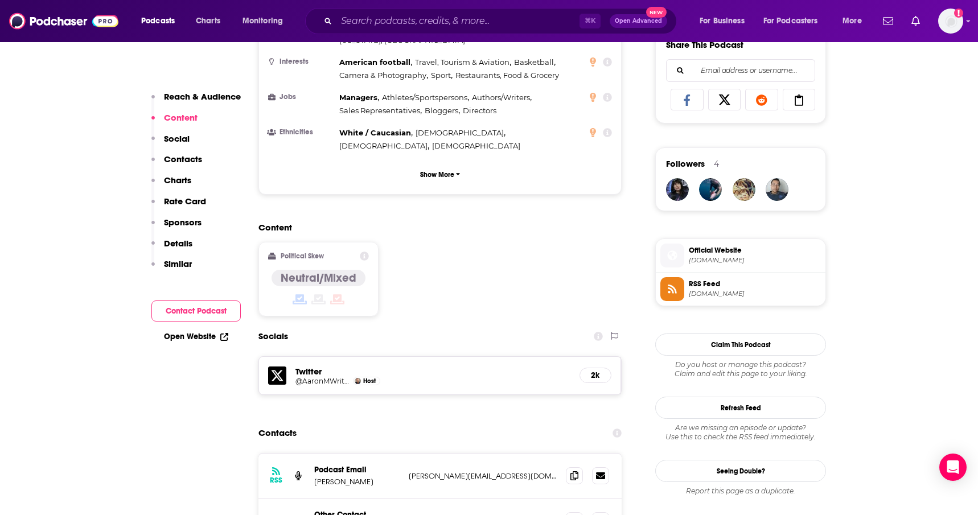
scroll to position [842, 0]
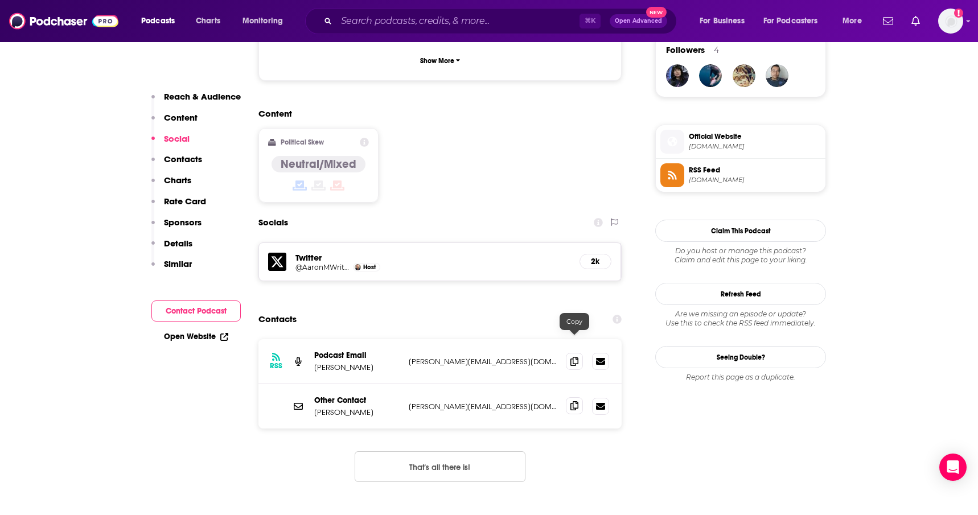
click at [576, 401] on icon at bounding box center [575, 405] width 8 height 9
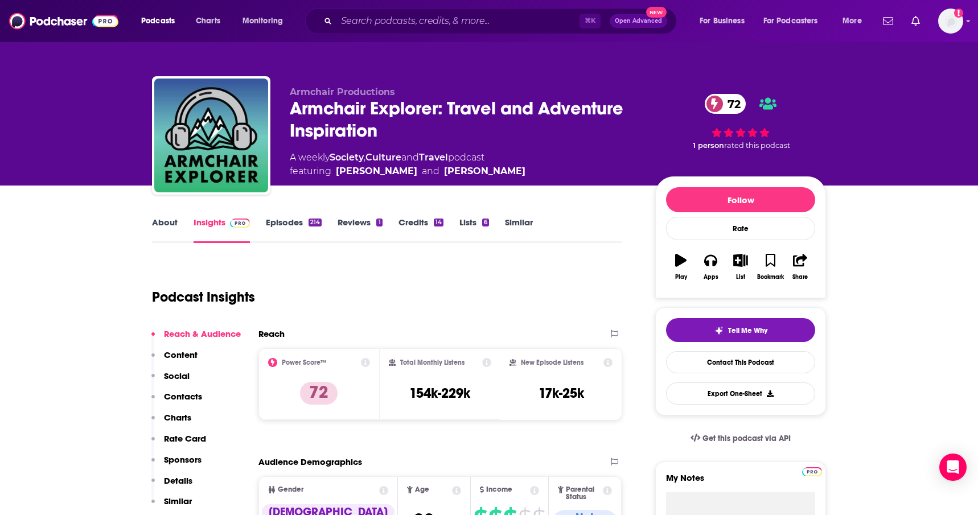
click at [524, 221] on link "Similar" at bounding box center [519, 230] width 28 height 26
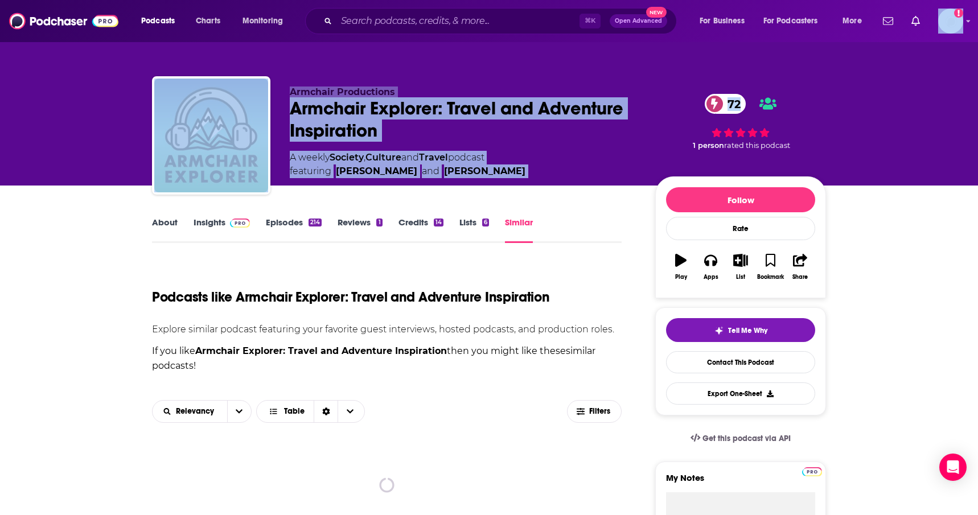
drag, startPoint x: 978, startPoint y: 22, endPoint x: 976, endPoint y: 64, distance: 41.6
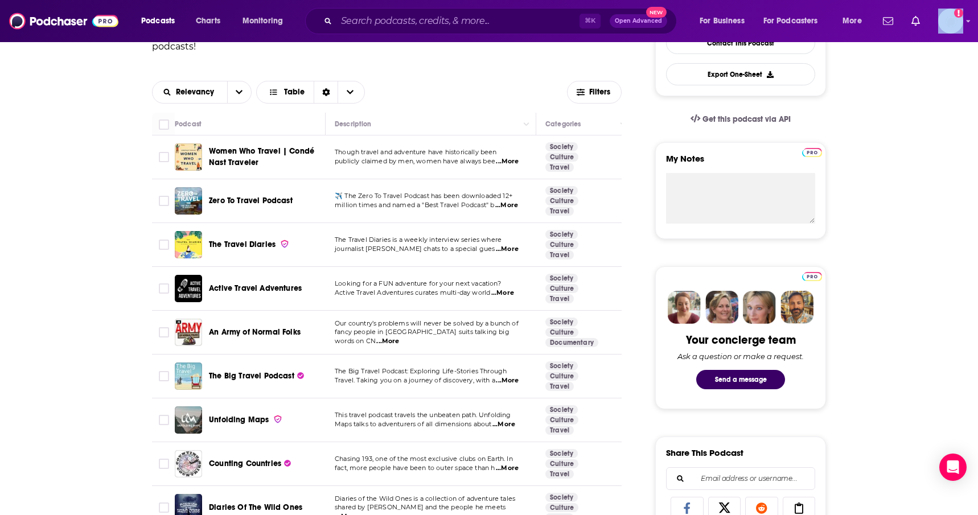
scroll to position [330, 0]
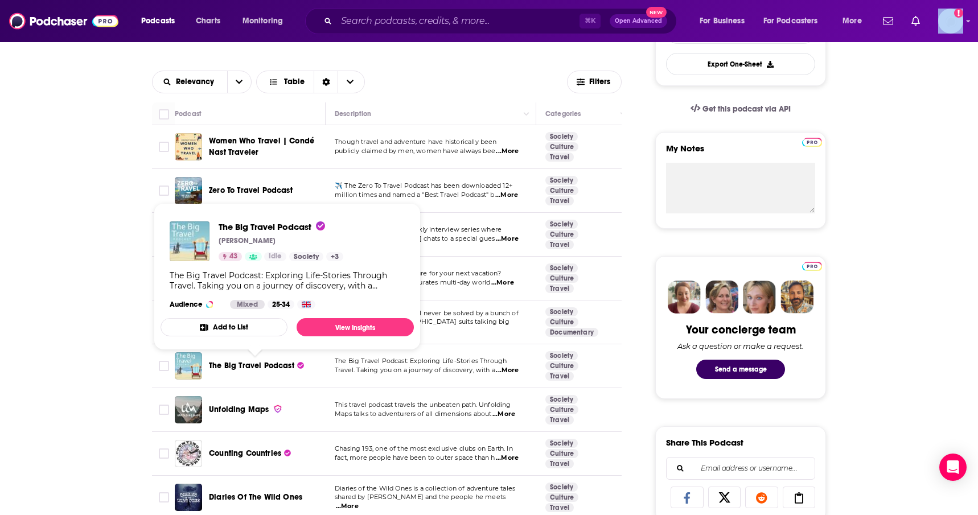
click at [265, 367] on span "The Big Travel Podcast" at bounding box center [251, 366] width 85 height 10
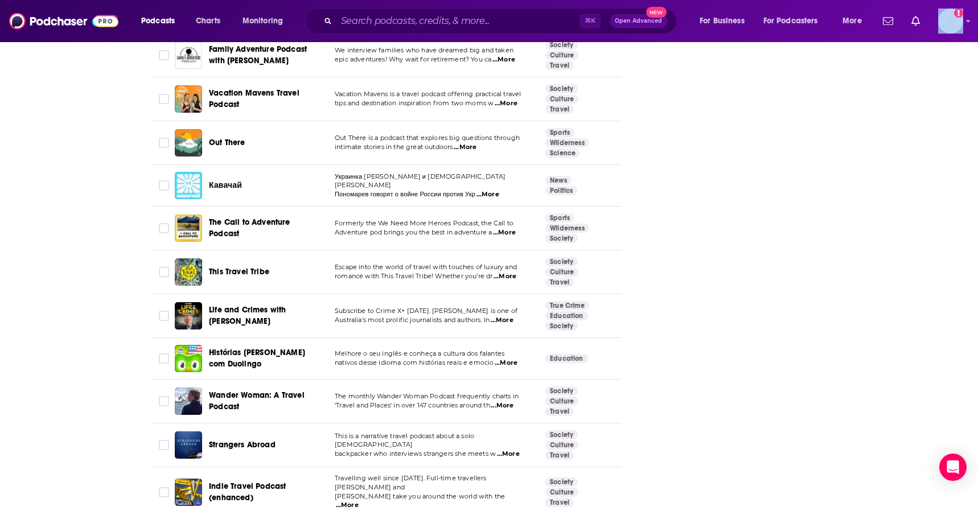
scroll to position [1647, 0]
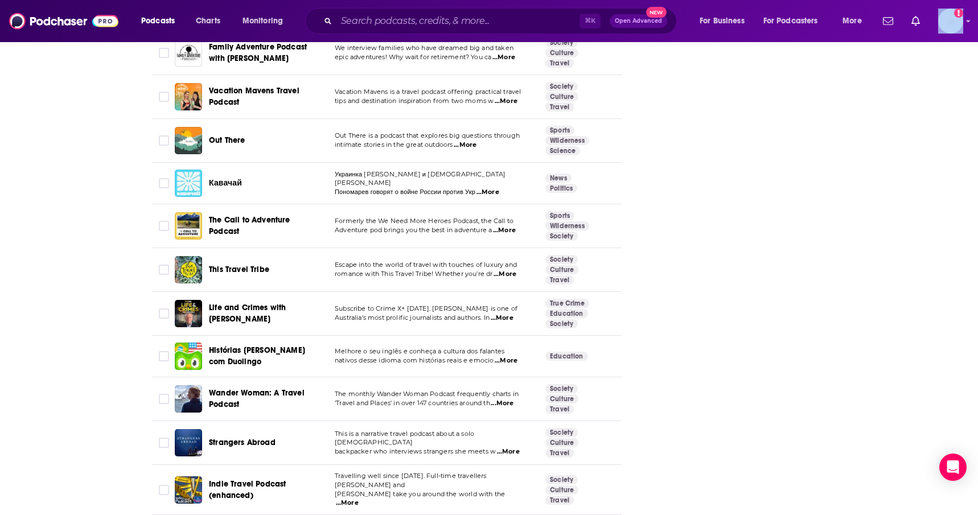
click at [261, 394] on span "Wander Woman: A Travel Podcast" at bounding box center [257, 398] width 96 height 21
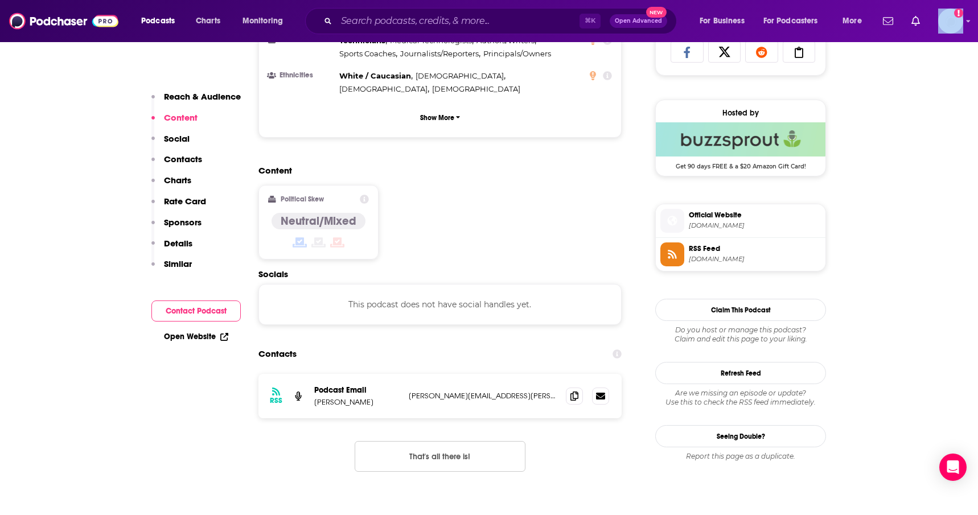
scroll to position [792, 0]
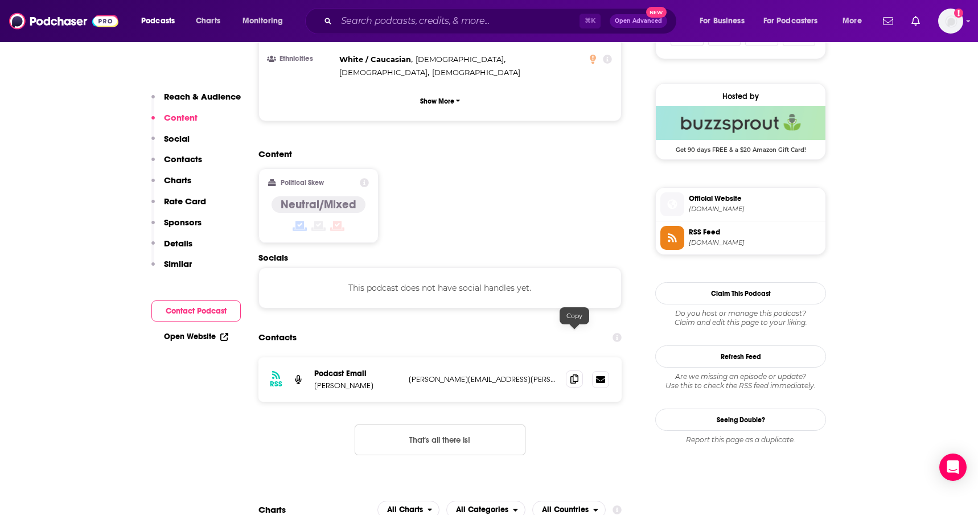
click at [574, 375] on icon at bounding box center [575, 379] width 8 height 9
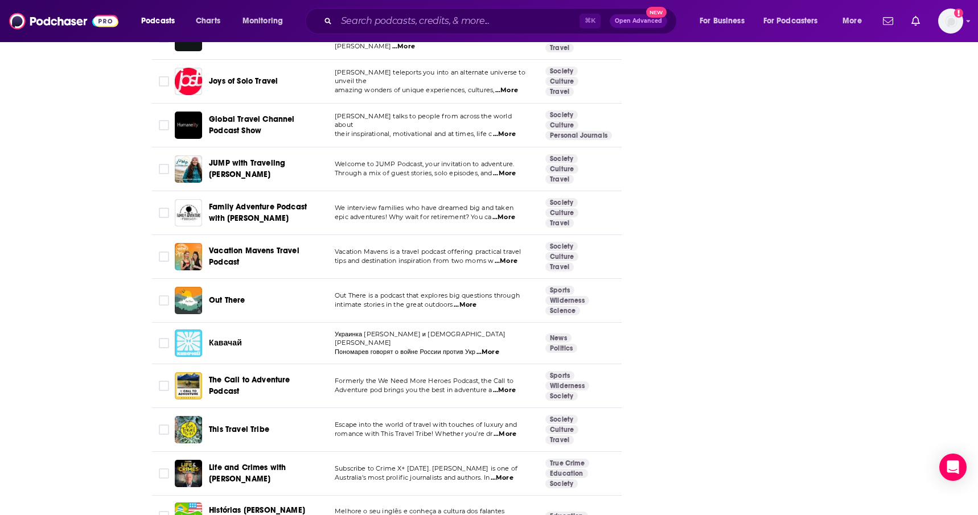
scroll to position [1489, 0]
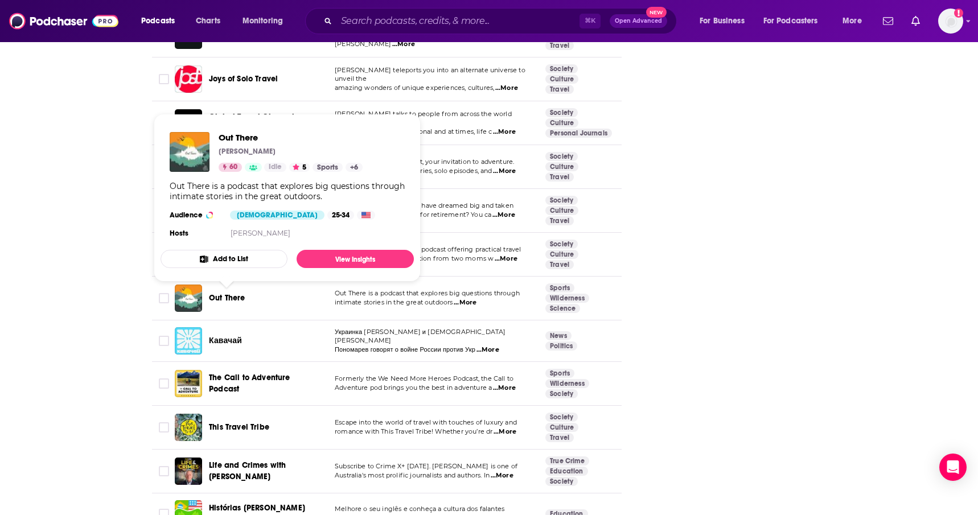
click at [212, 298] on span "Out There" at bounding box center [227, 298] width 36 height 10
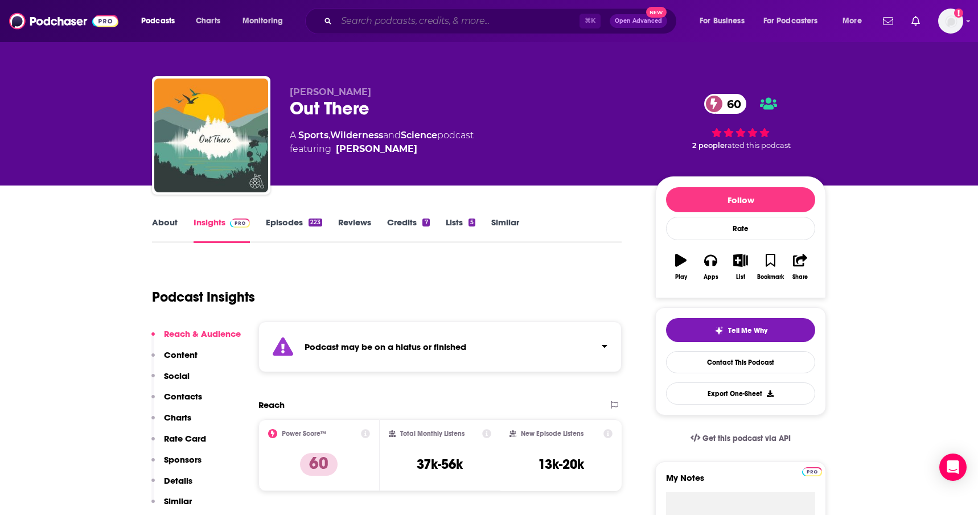
click at [535, 24] on input "Search podcasts, credits, & more..." at bounding box center [458, 21] width 243 height 18
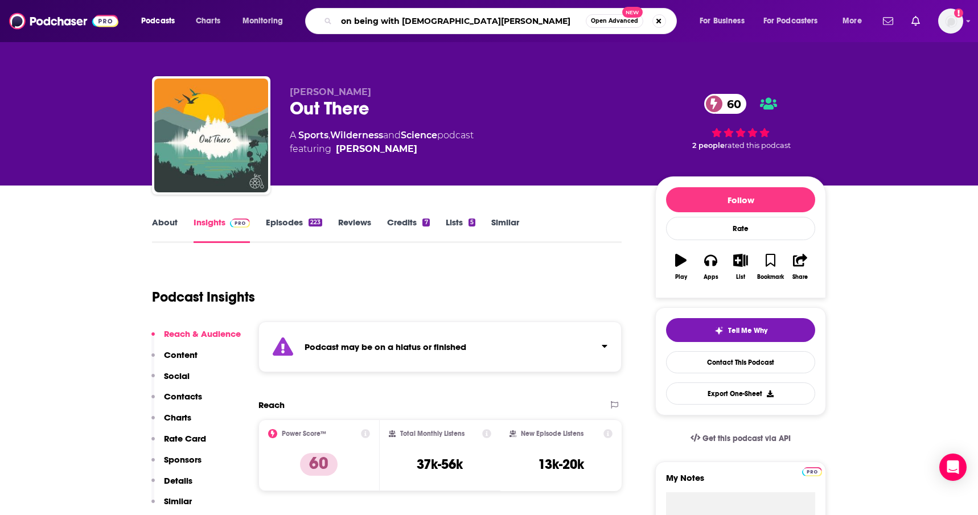
type input "on being with krista tippett"
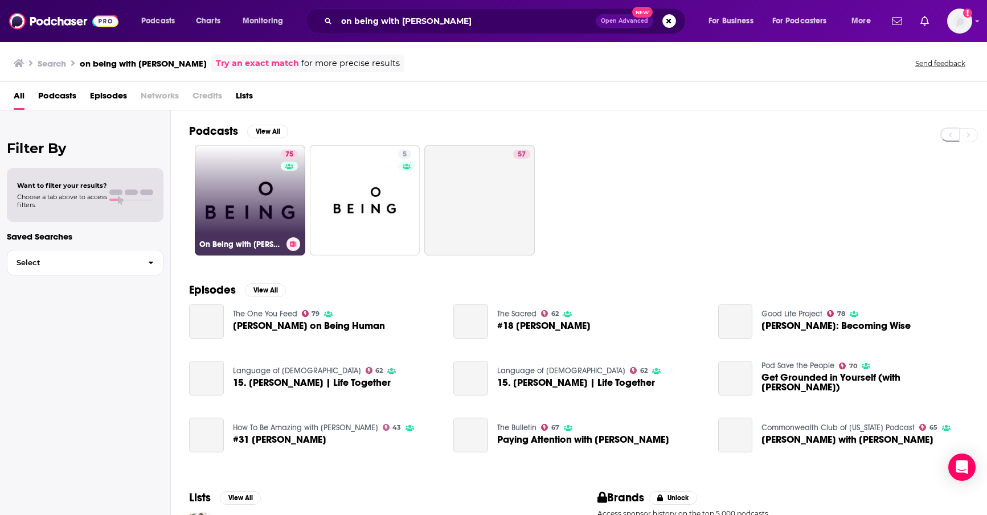
click at [264, 179] on link "75 On Being with Krista Tippett" at bounding box center [250, 200] width 110 height 110
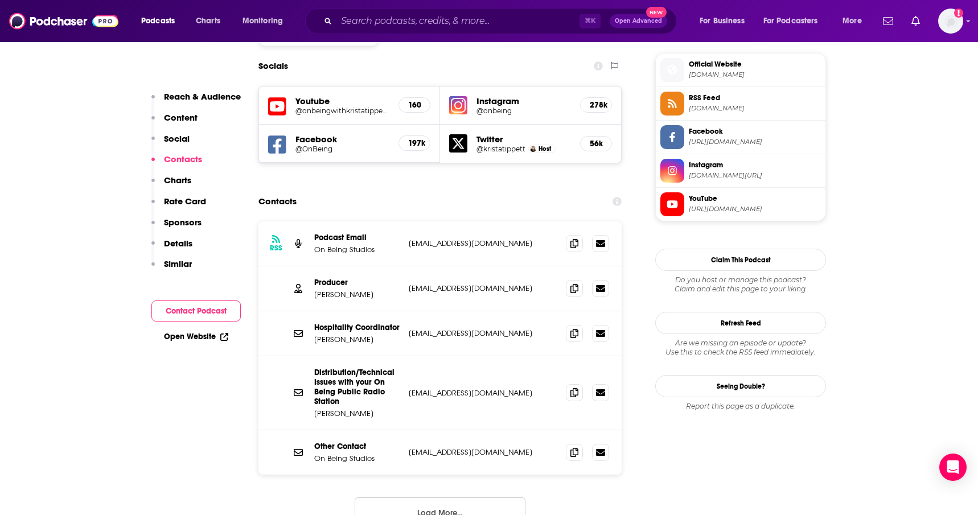
scroll to position [1039, 0]
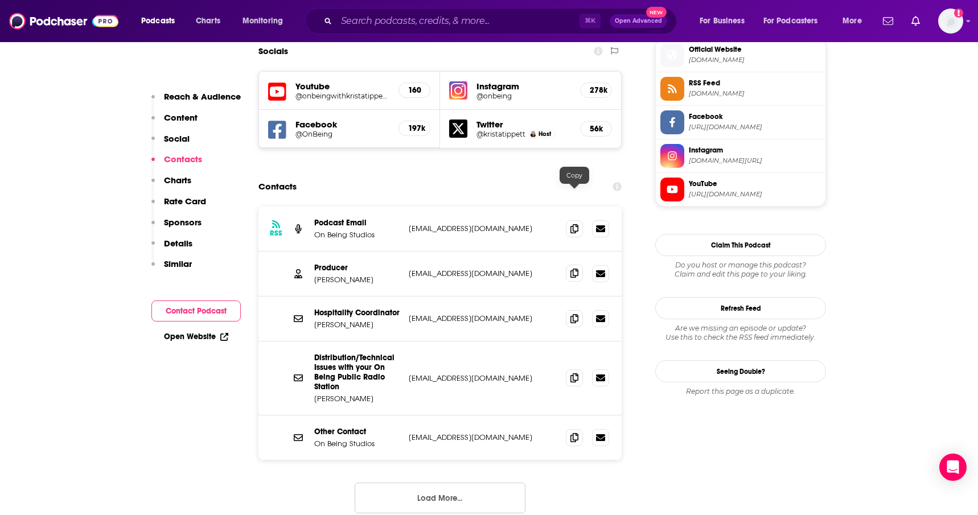
click at [574, 265] on span at bounding box center [574, 273] width 17 height 17
click at [569, 265] on span at bounding box center [574, 273] width 17 height 17
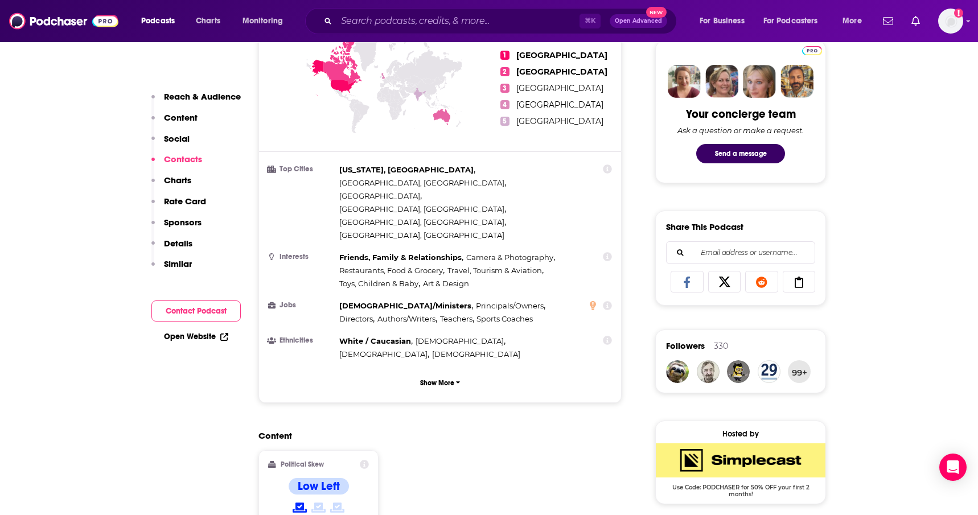
scroll to position [0, 0]
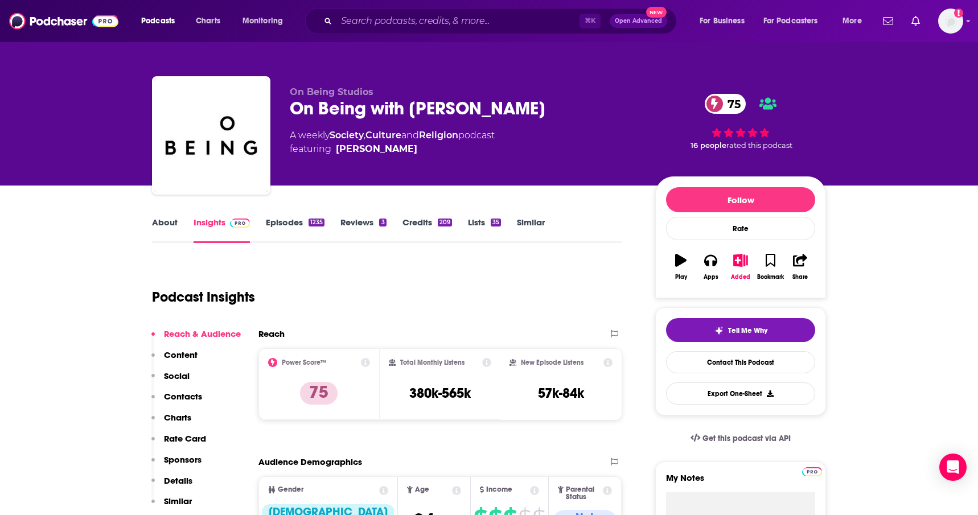
click at [538, 229] on link "Similar" at bounding box center [531, 230] width 28 height 26
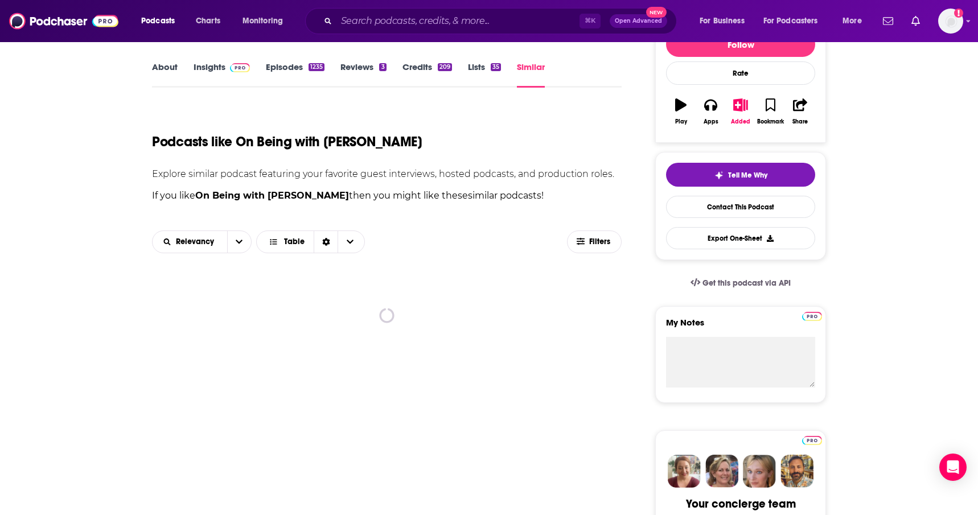
scroll to position [157, 0]
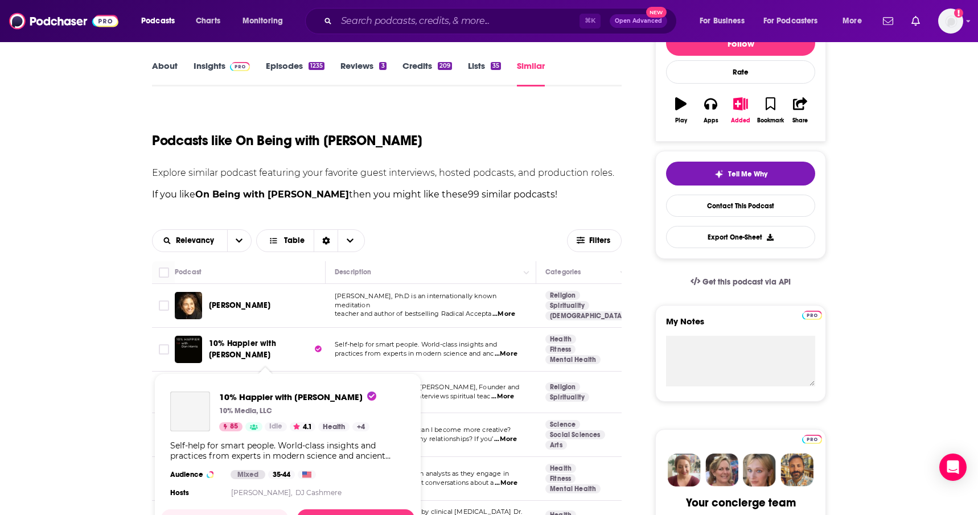
click at [251, 343] on span "10% Happier with Dan Harris" at bounding box center [242, 349] width 67 height 21
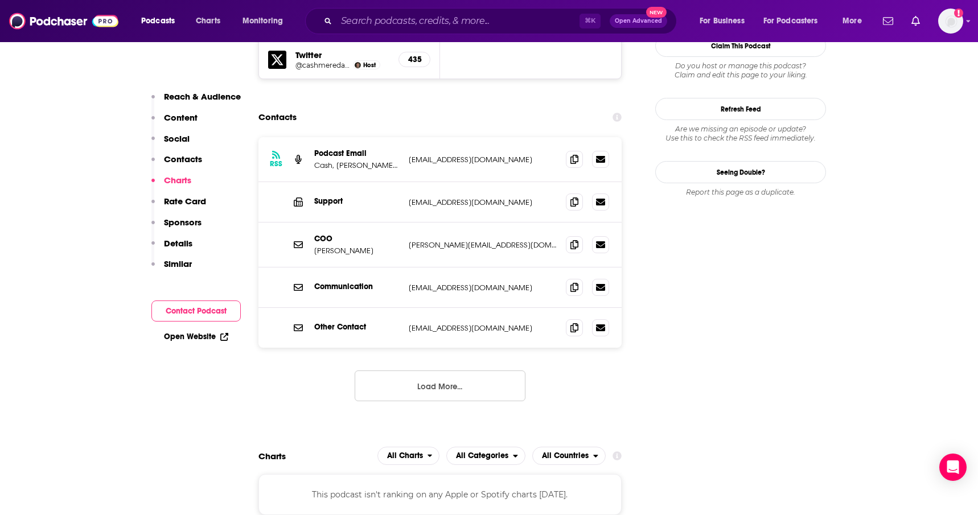
scroll to position [1221, 0]
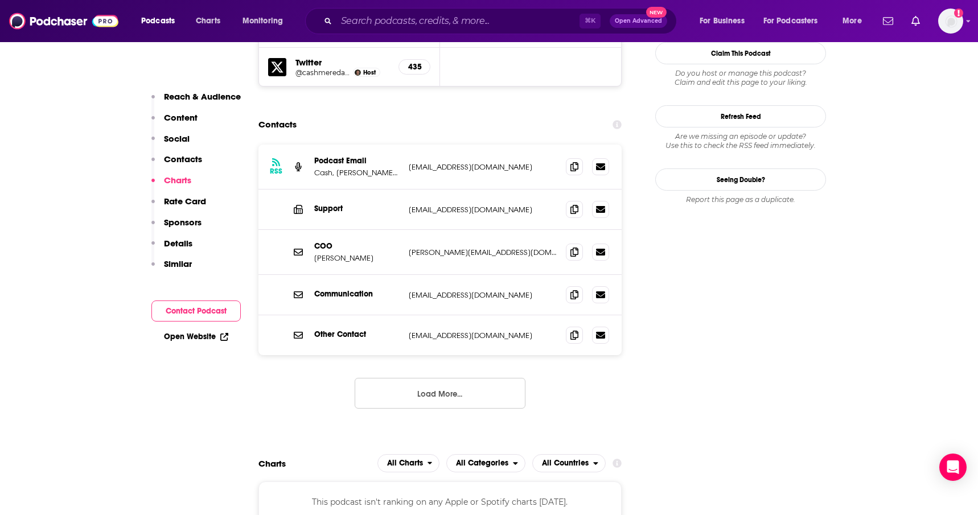
click at [474, 378] on button "Load More..." at bounding box center [440, 393] width 171 height 31
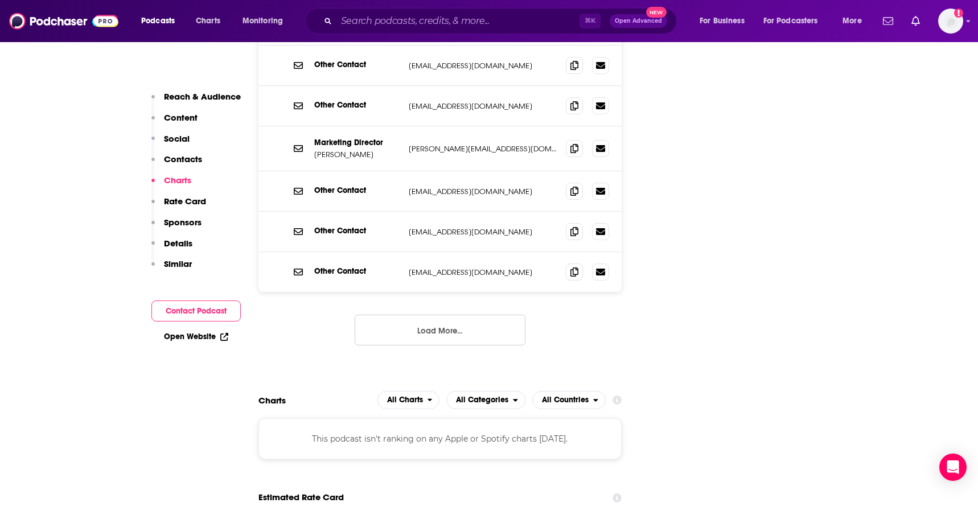
scroll to position [1494, 0]
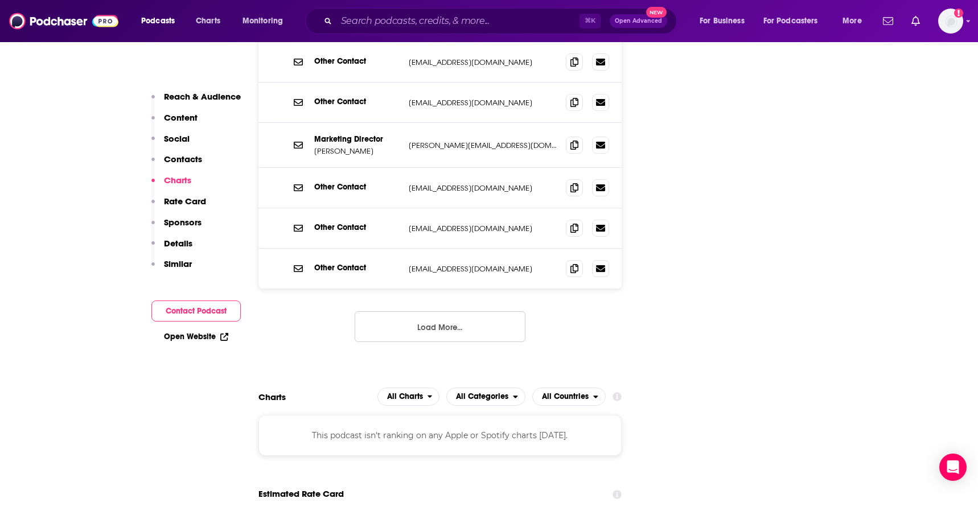
click at [471, 311] on button "Load More..." at bounding box center [440, 326] width 171 height 31
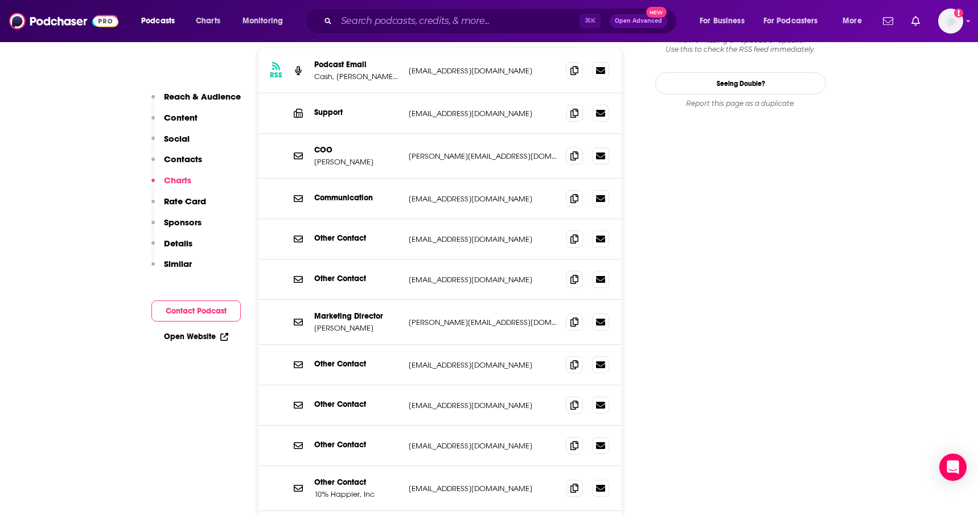
scroll to position [1328, 0]
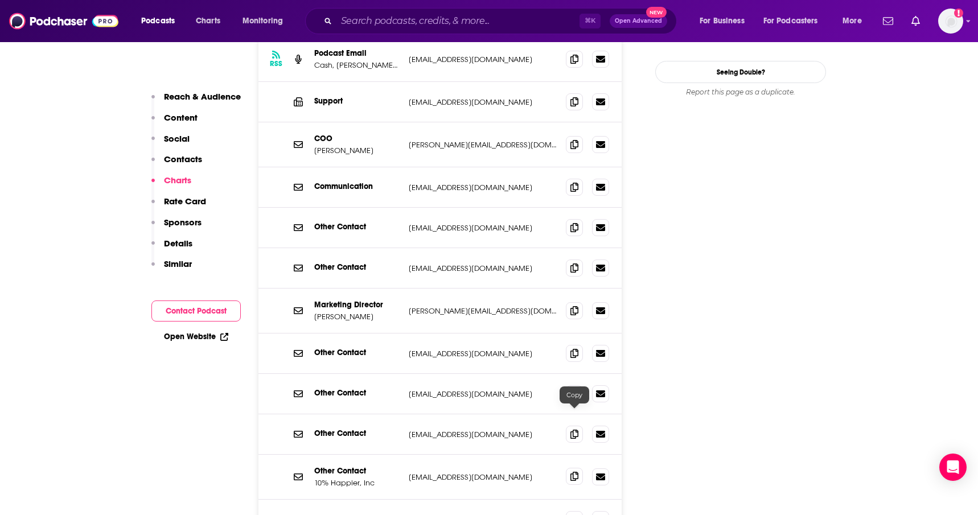
click at [575, 472] on icon at bounding box center [575, 476] width 8 height 9
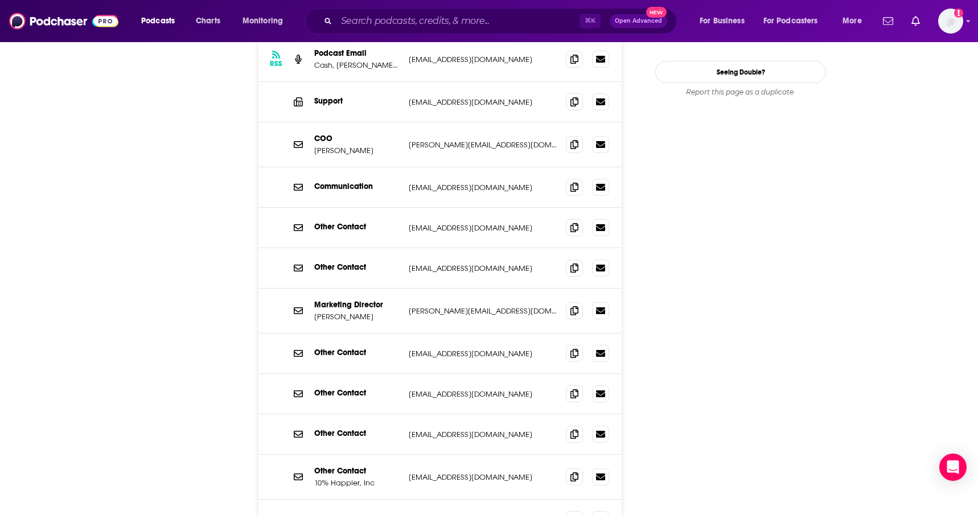
scroll to position [0, 0]
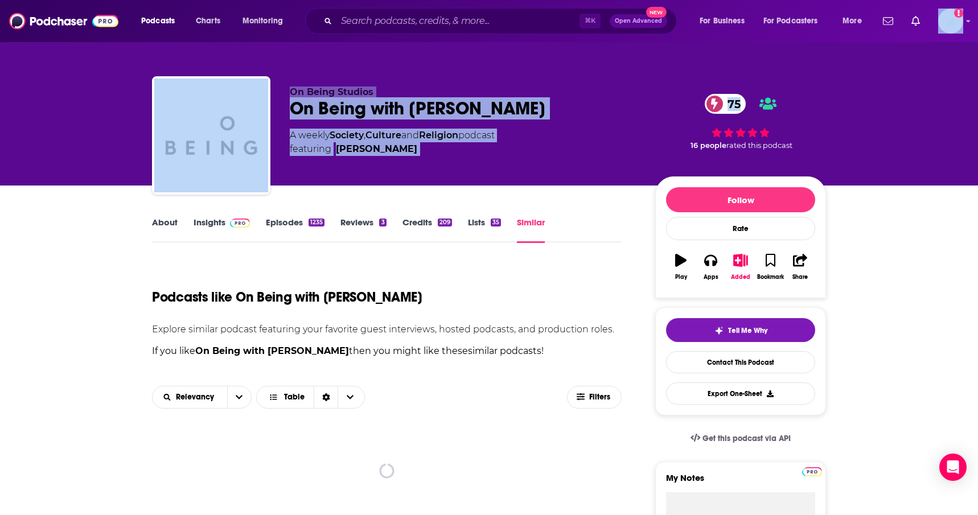
drag, startPoint x: 976, startPoint y: 27, endPoint x: 987, endPoint y: 67, distance: 41.2
click at [978, 67] on html "Podcasts Charts Monitoring ⌘ K Open Advanced New For Business For Podcasters Mo…" at bounding box center [489, 257] width 978 height 515
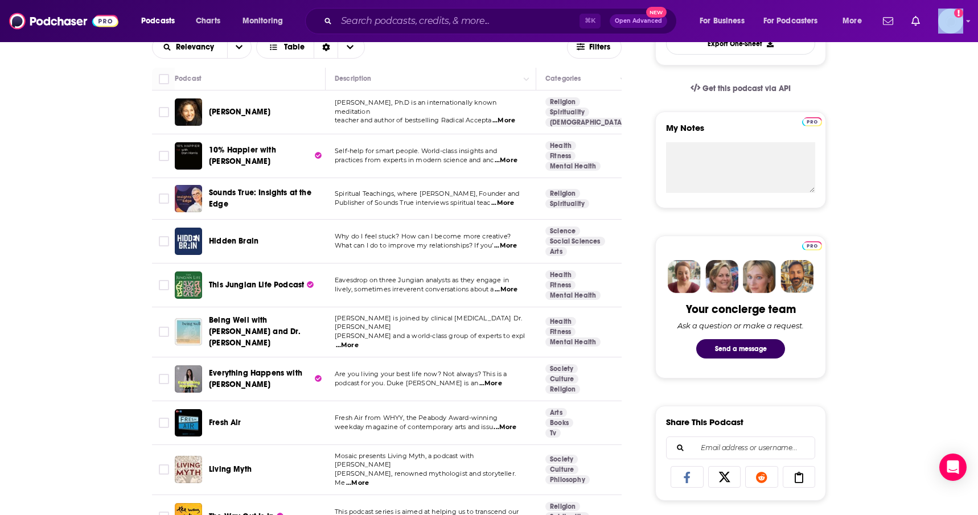
scroll to position [355, 0]
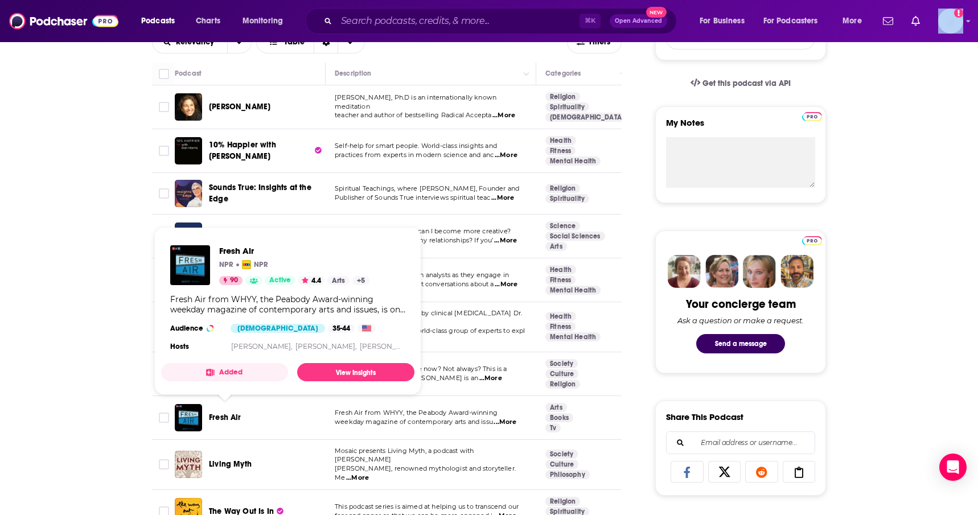
click at [222, 413] on span "Fresh Air" at bounding box center [225, 418] width 32 height 10
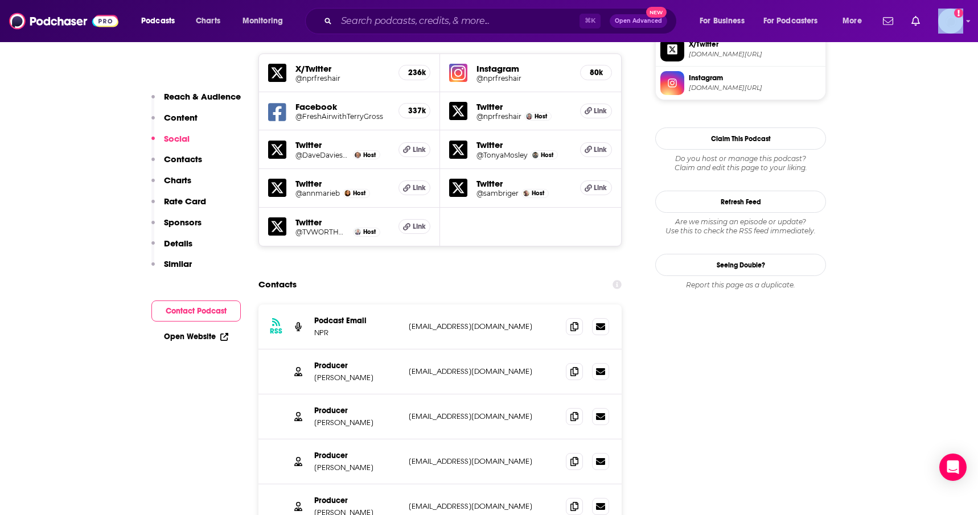
scroll to position [1100, 0]
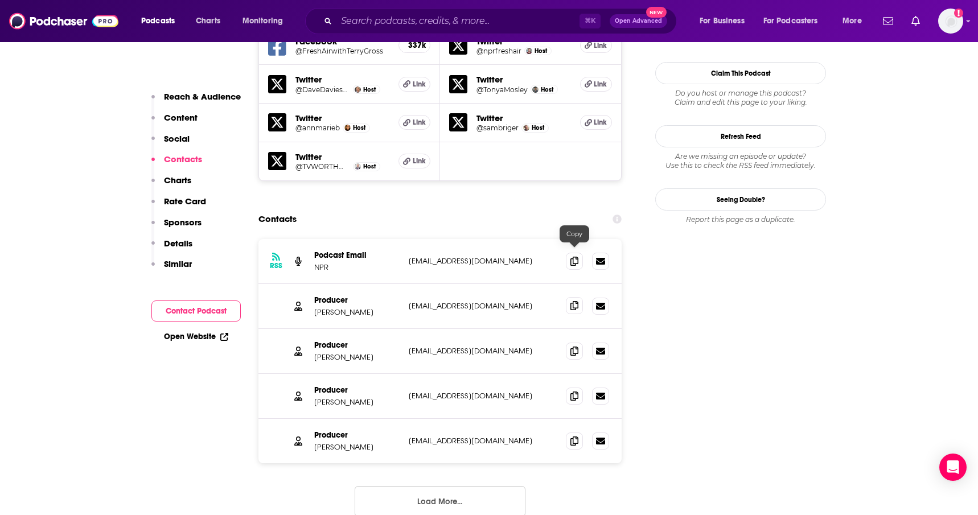
click at [575, 301] on icon at bounding box center [575, 305] width 8 height 9
click at [575, 346] on icon at bounding box center [575, 350] width 8 height 9
click at [503, 486] on button "Load More..." at bounding box center [440, 501] width 171 height 31
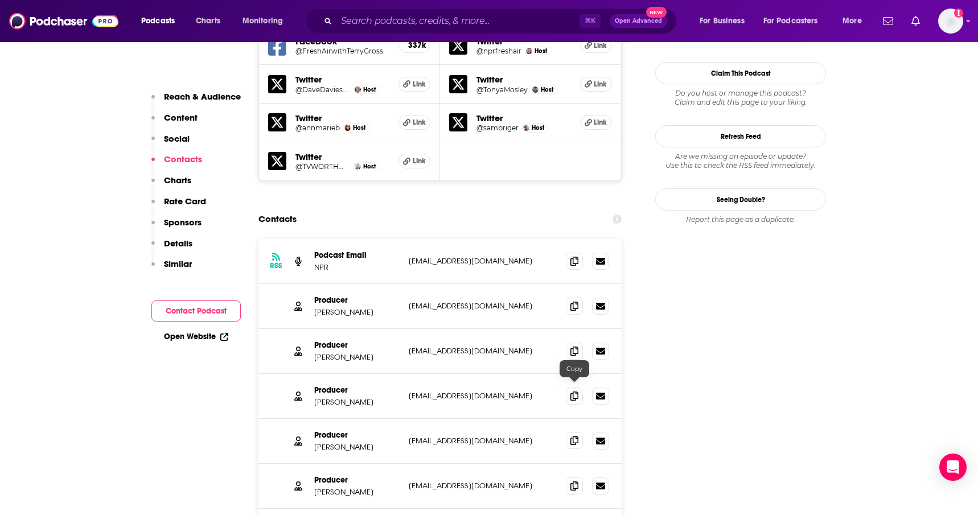
click at [575, 436] on icon at bounding box center [575, 440] width 8 height 9
click at [573, 481] on icon at bounding box center [575, 485] width 8 height 9
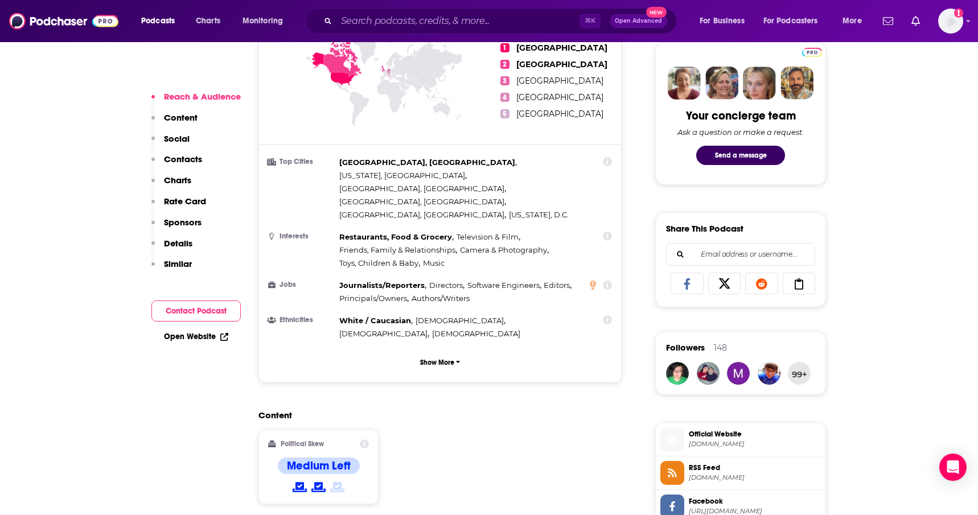
scroll to position [0, 0]
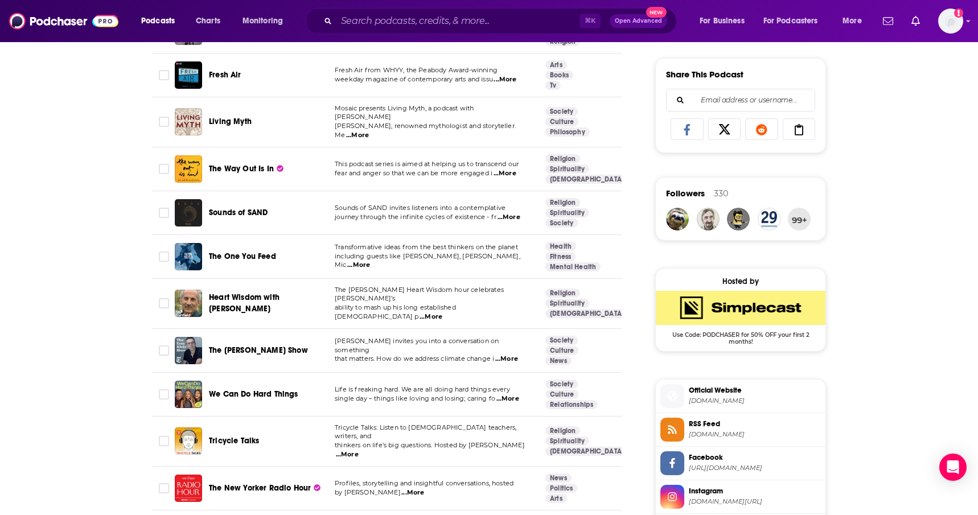
scroll to position [711, 0]
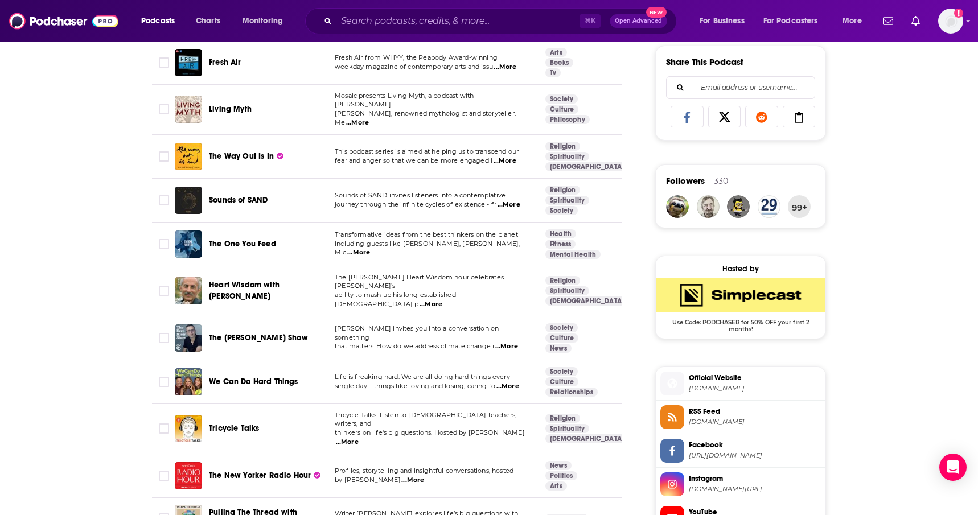
click at [259, 280] on span "Heart Wisdom with Jack Kornfield" at bounding box center [244, 290] width 71 height 21
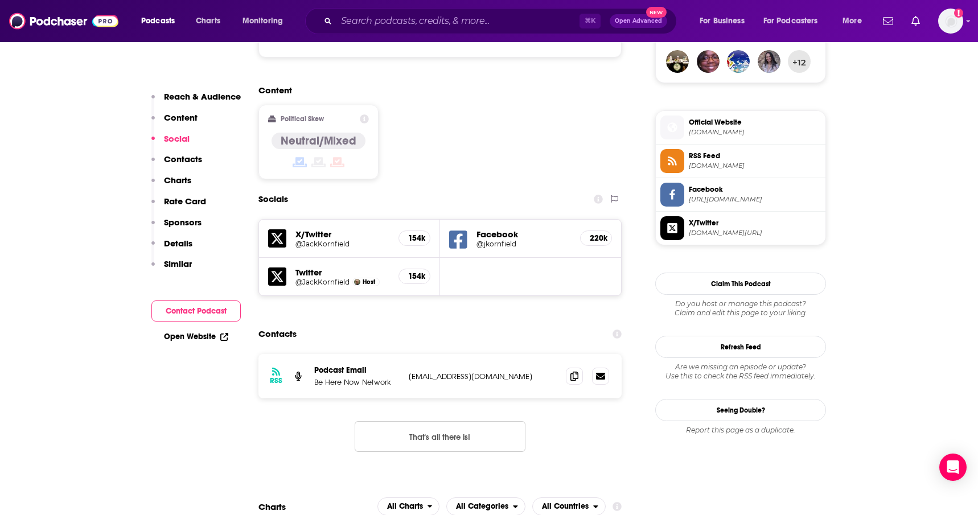
scroll to position [852, 0]
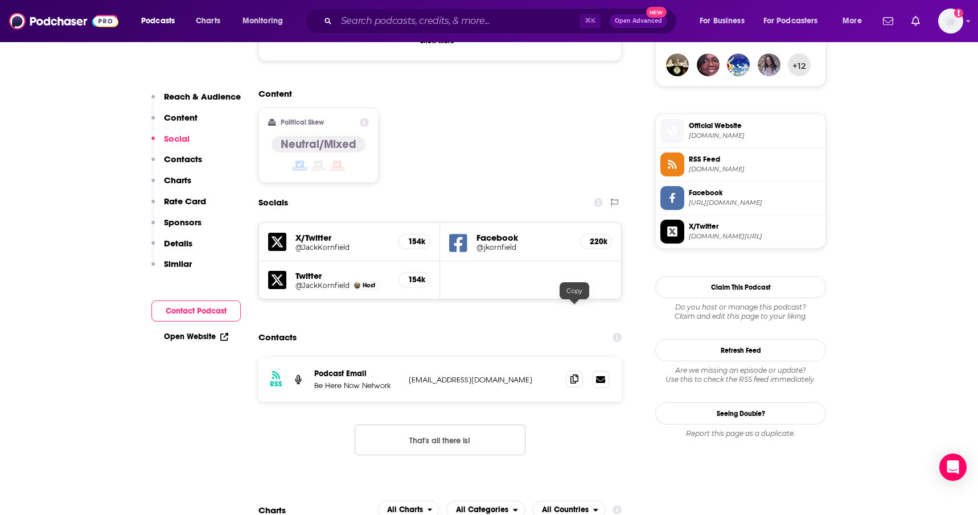
click at [571, 371] on span at bounding box center [574, 379] width 17 height 17
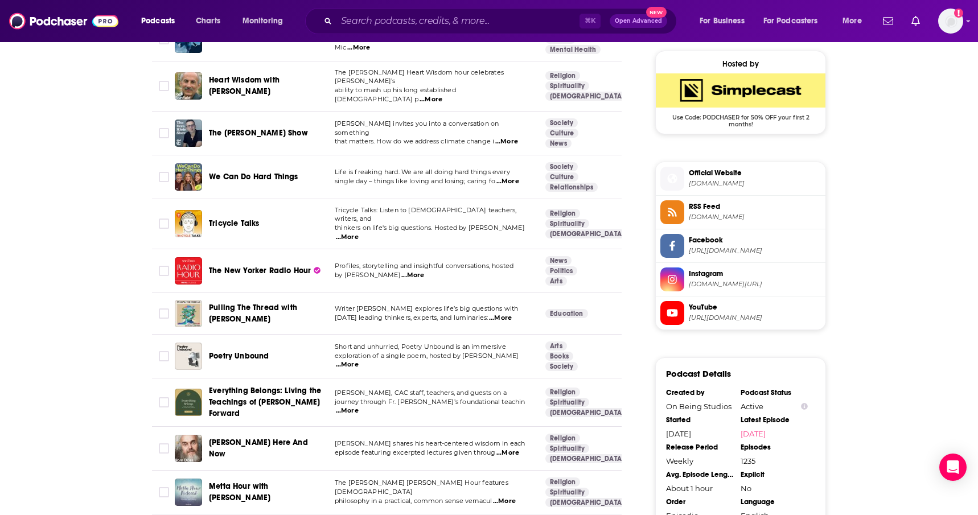
scroll to position [921, 0]
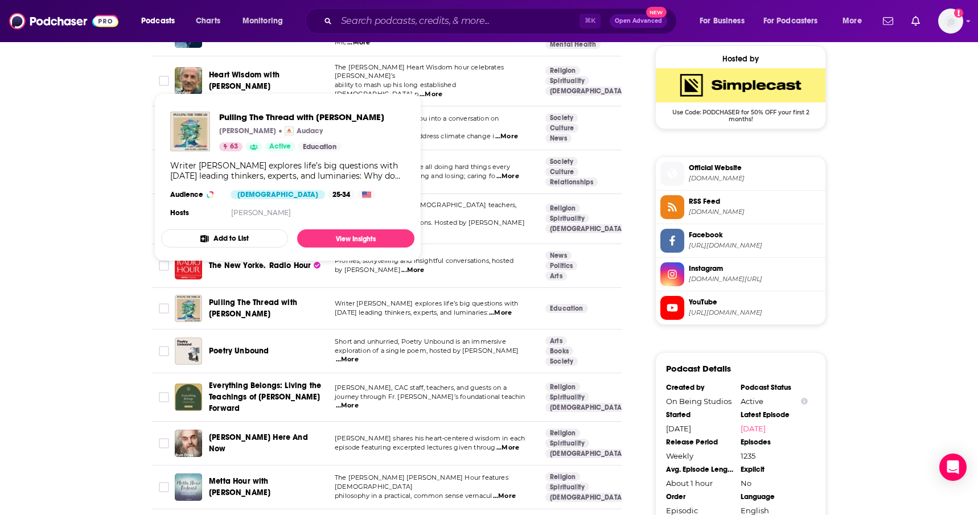
click at [233, 298] on span "Pulling The Thread with Elise Loehnen" at bounding box center [253, 308] width 88 height 21
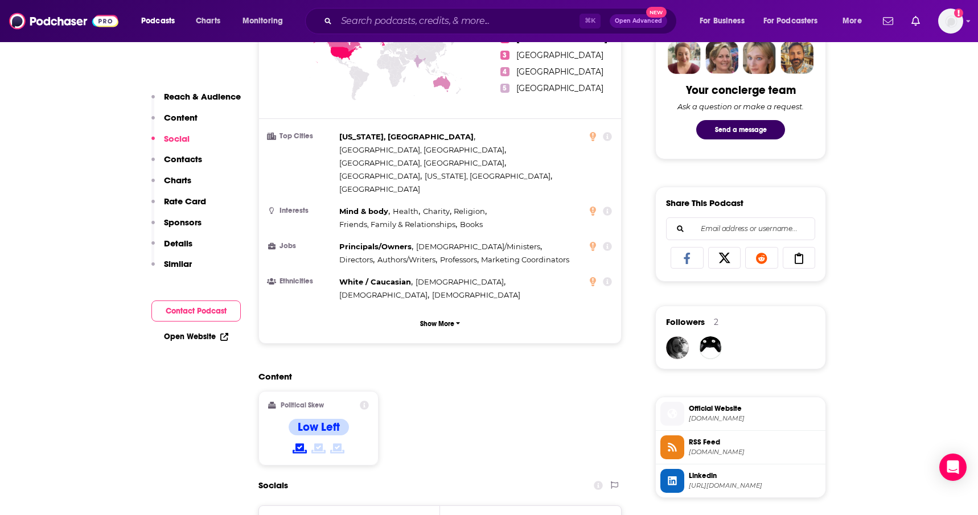
scroll to position [870, 0]
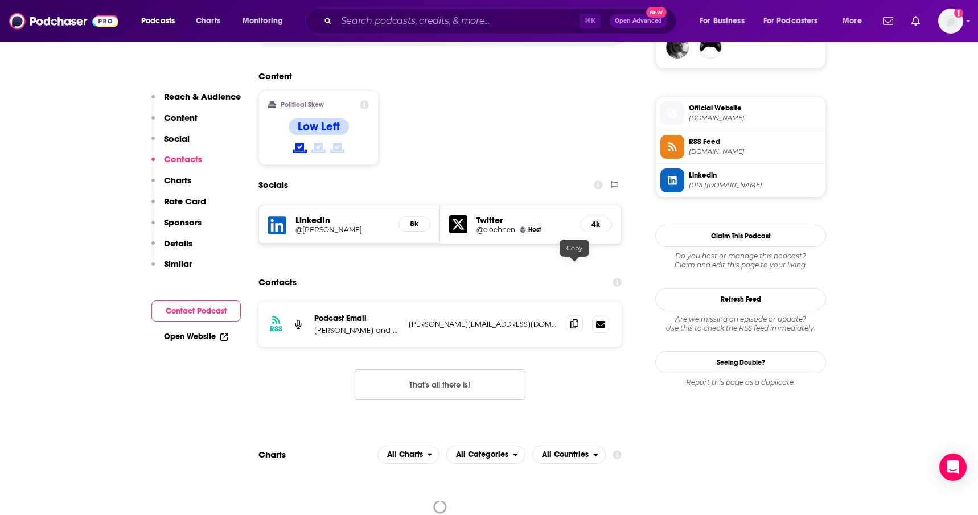
click at [568, 315] on span at bounding box center [574, 323] width 17 height 17
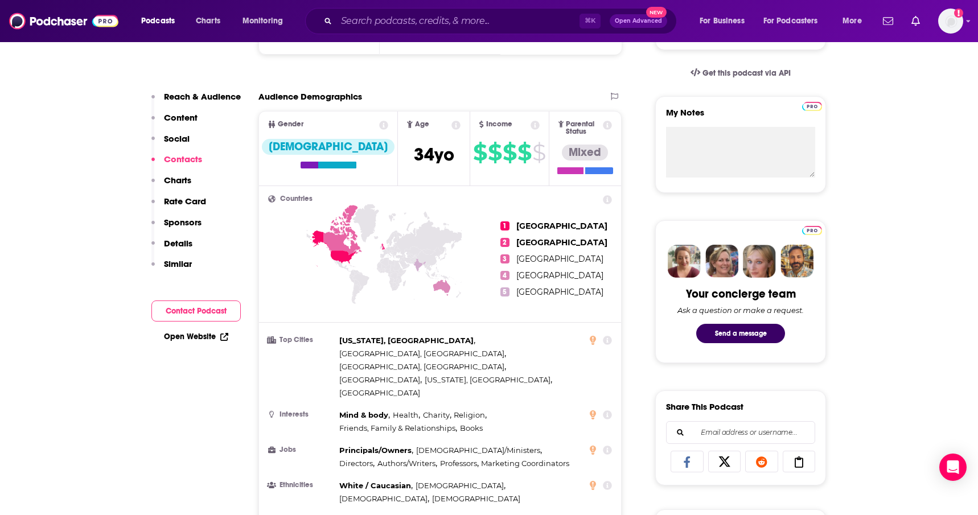
scroll to position [79, 0]
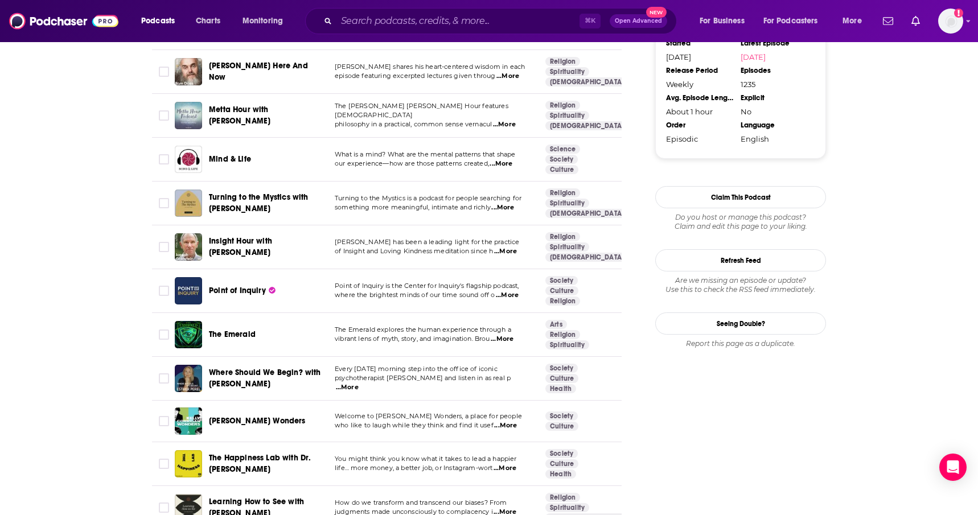
scroll to position [1300, 0]
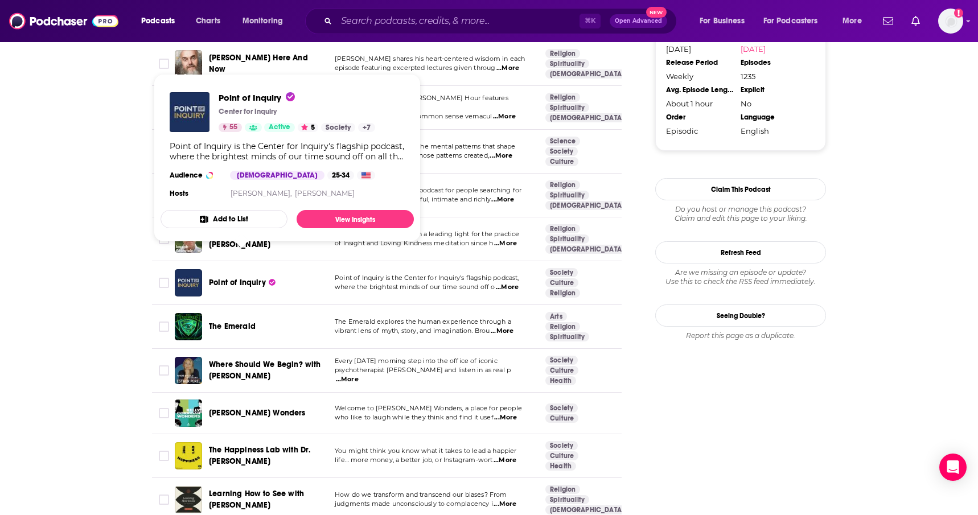
click at [244, 278] on span "Point of Inquiry" at bounding box center [237, 283] width 57 height 10
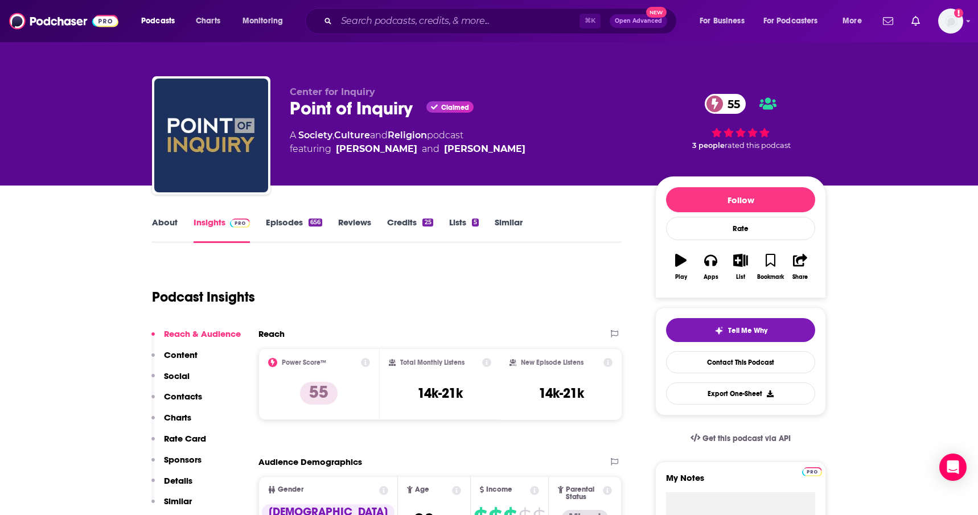
click at [293, 223] on link "Episodes 656" at bounding box center [294, 230] width 56 height 26
